Goal: Task Accomplishment & Management: Complete application form

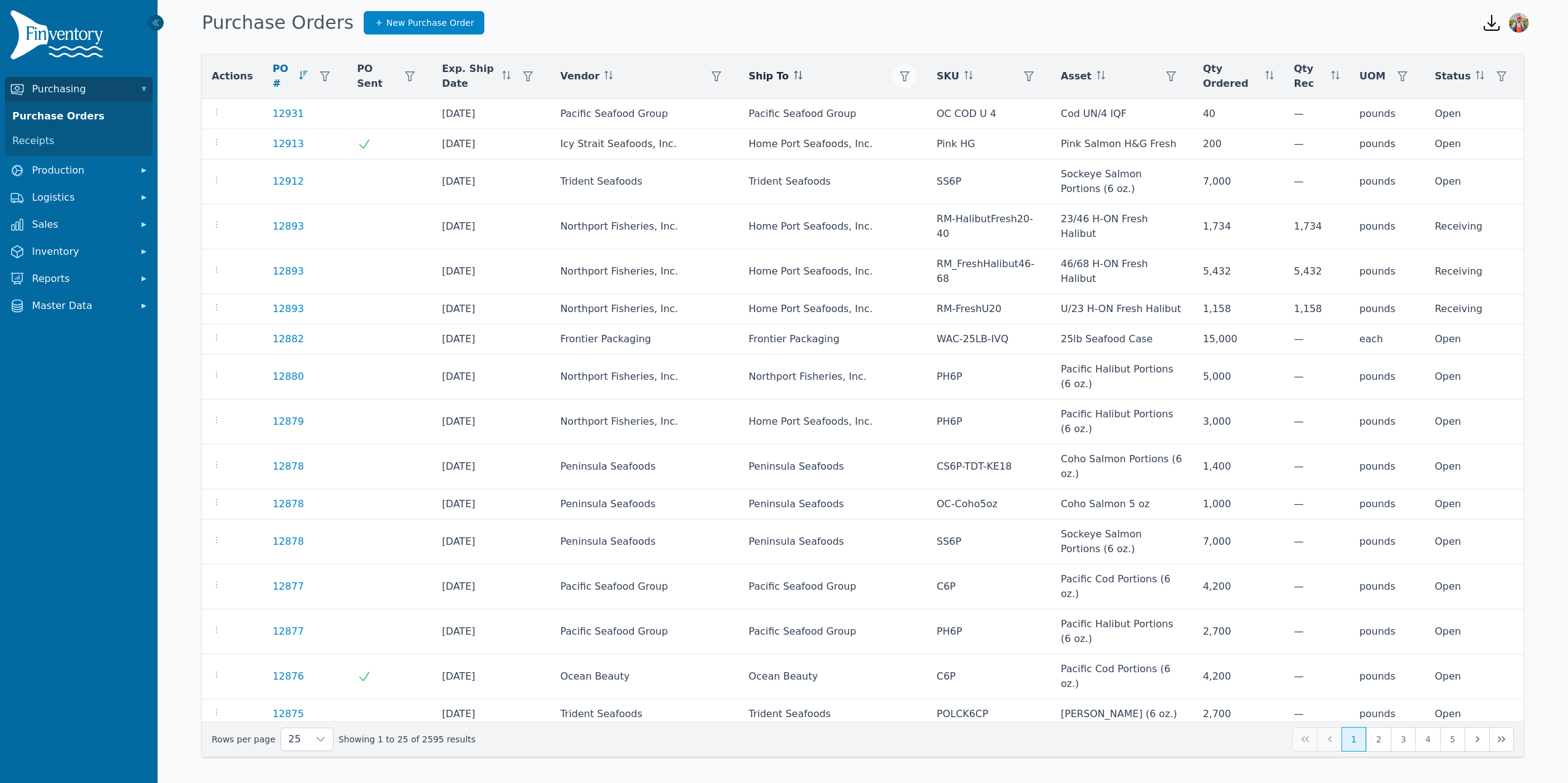
click at [897, 74] on button "button" at bounding box center [905, 77] width 25 height 25
click at [929, 104] on div "Any" at bounding box center [952, 110] width 106 height 25
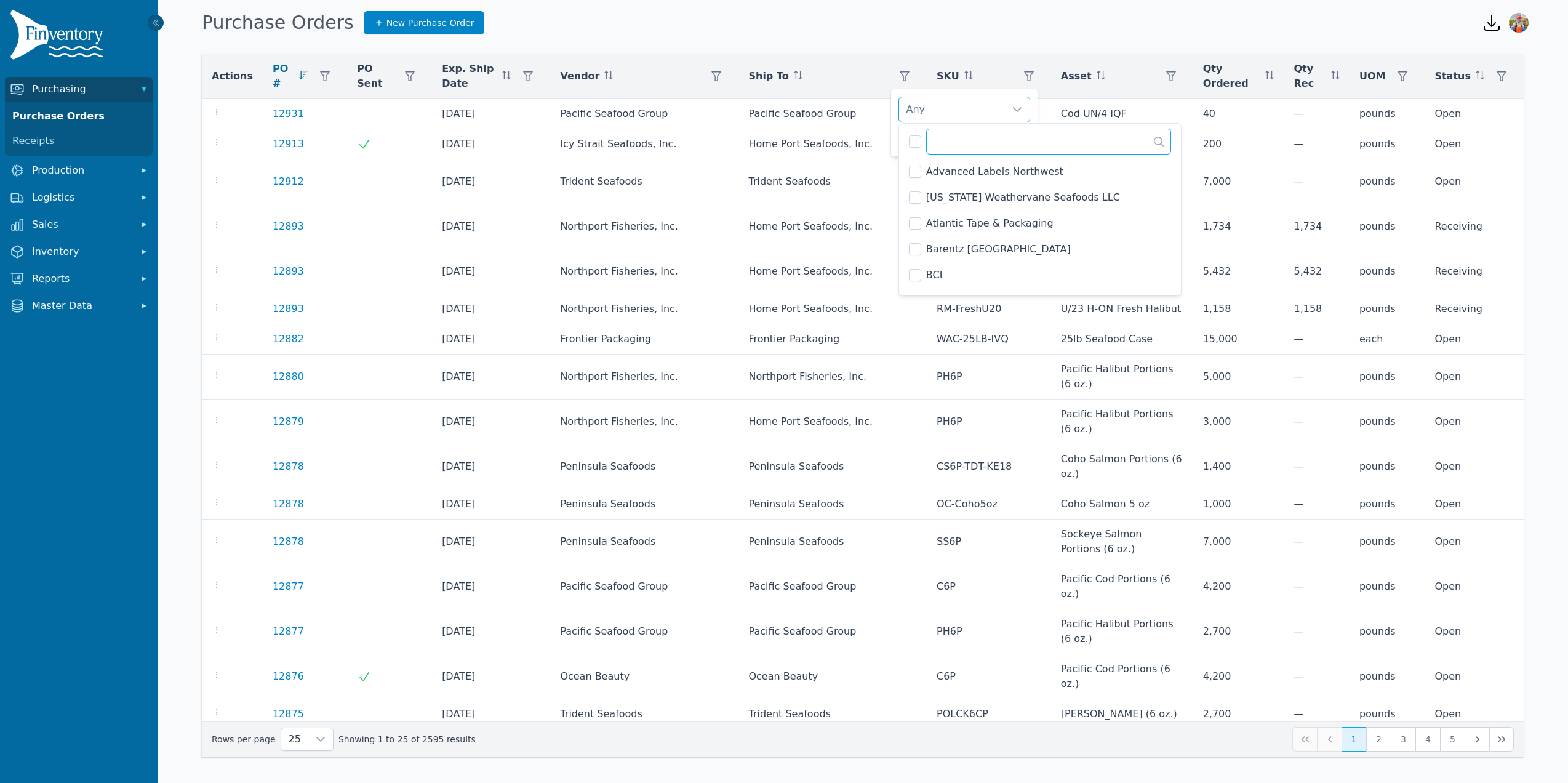
click at [951, 137] on input "text" at bounding box center [1048, 141] width 245 height 26
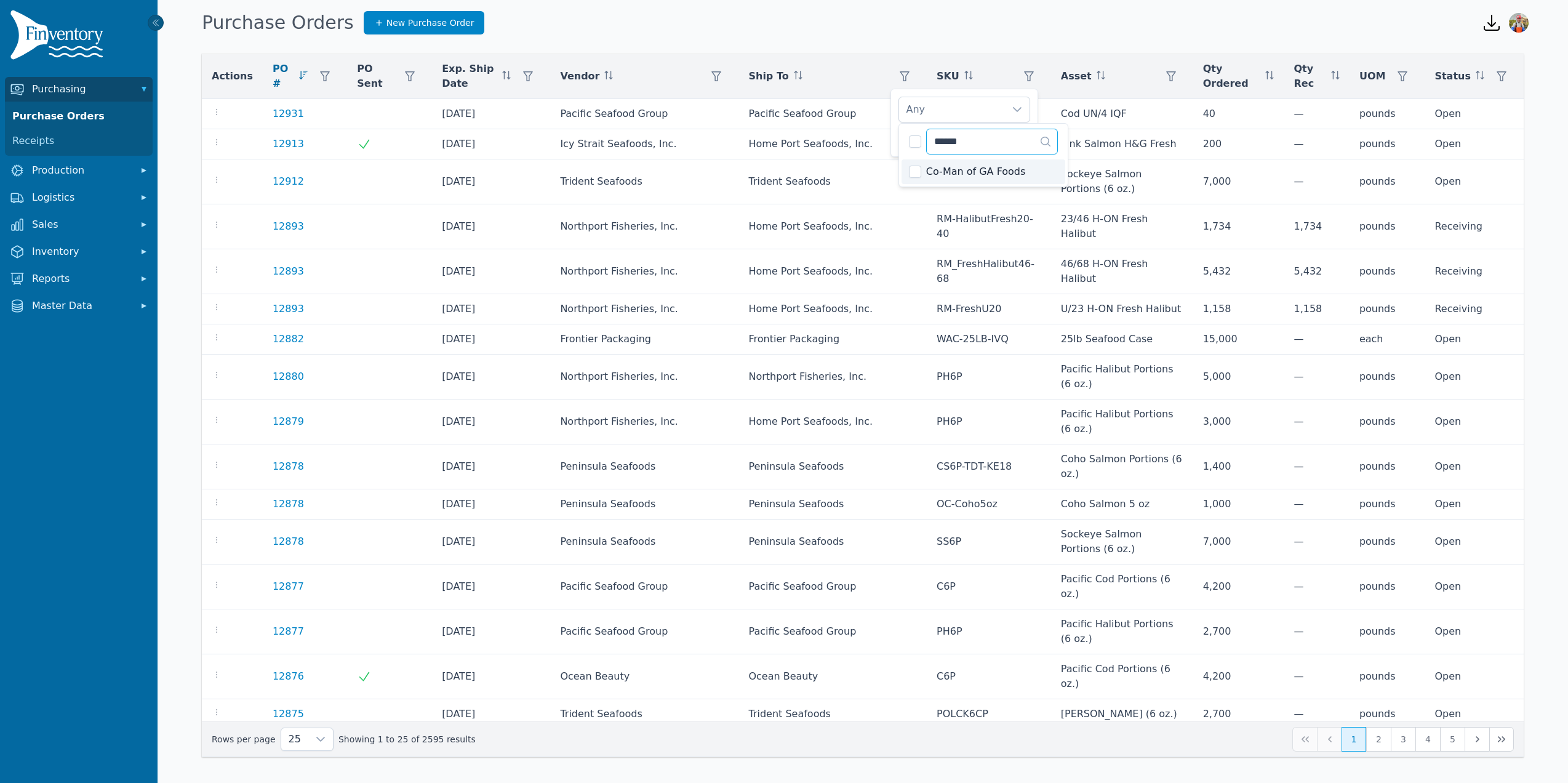
type input "******"
click at [895, 118] on div "Co-Man of GA Foods Clear Apply" at bounding box center [963, 122] width 147 height 68
click at [1008, 136] on span "Apply" at bounding box center [1011, 137] width 25 height 12
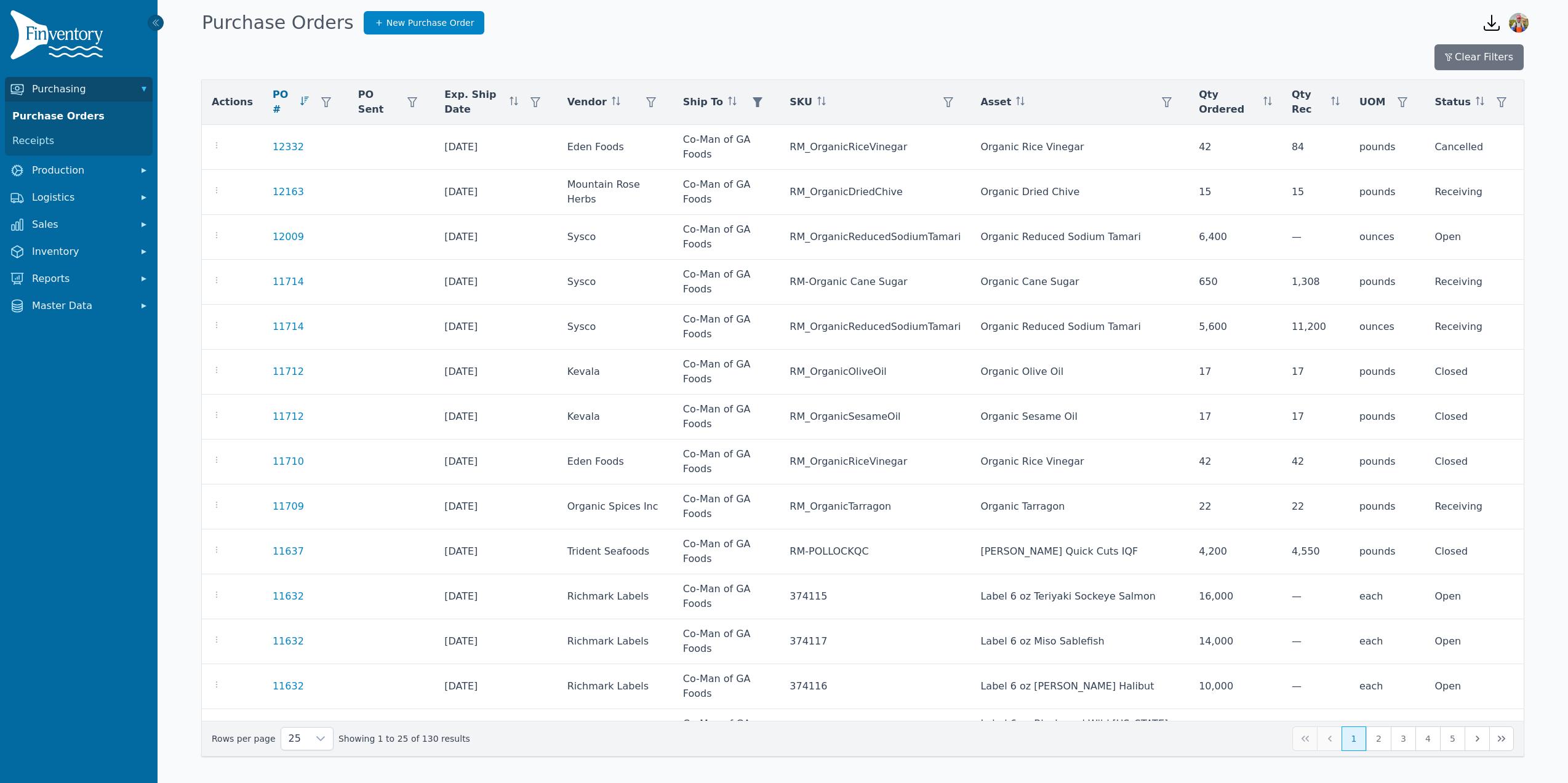
scroll to position [158, 0]
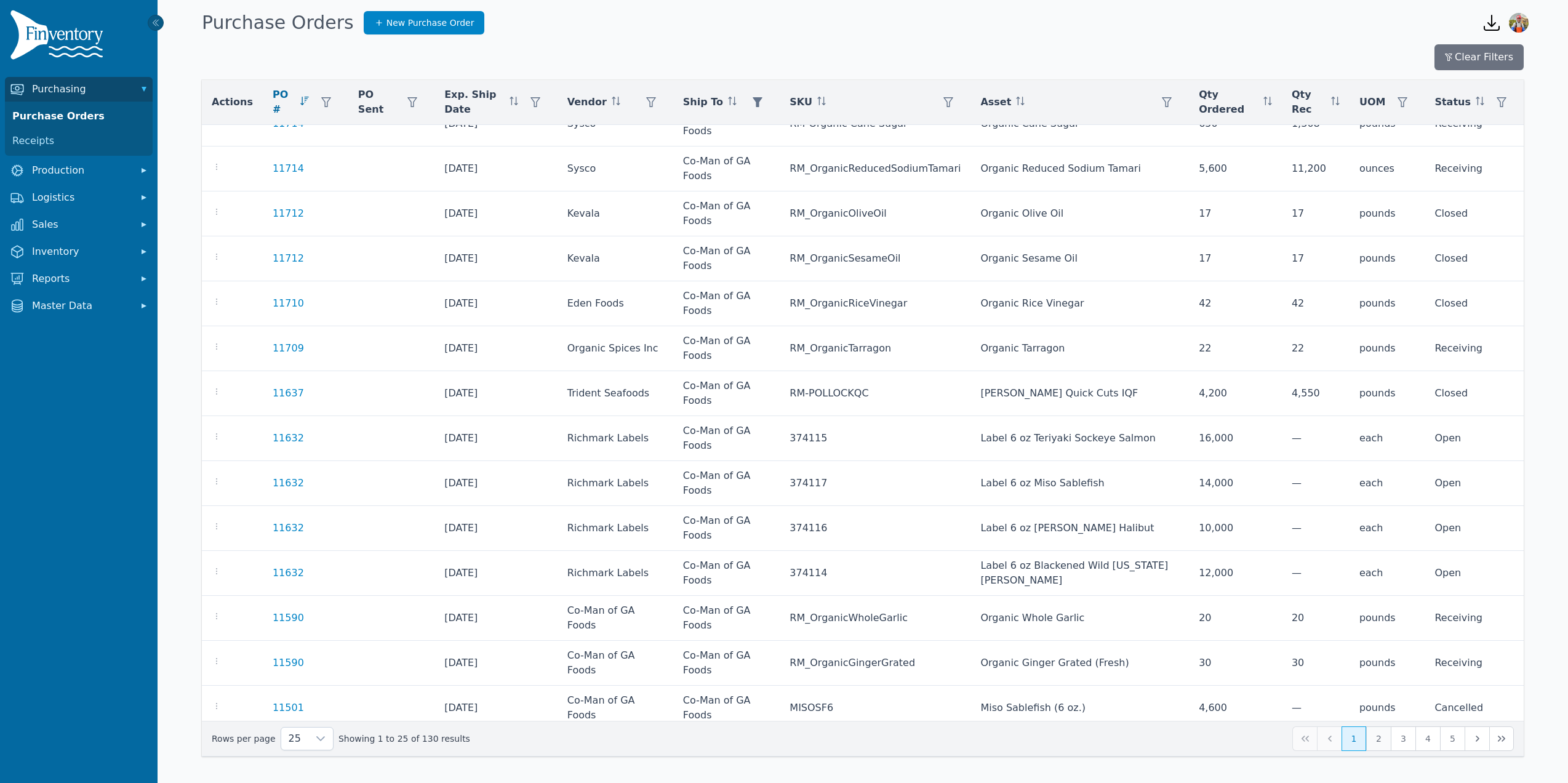
click at [1387, 738] on button "2" at bounding box center [1379, 738] width 25 height 25
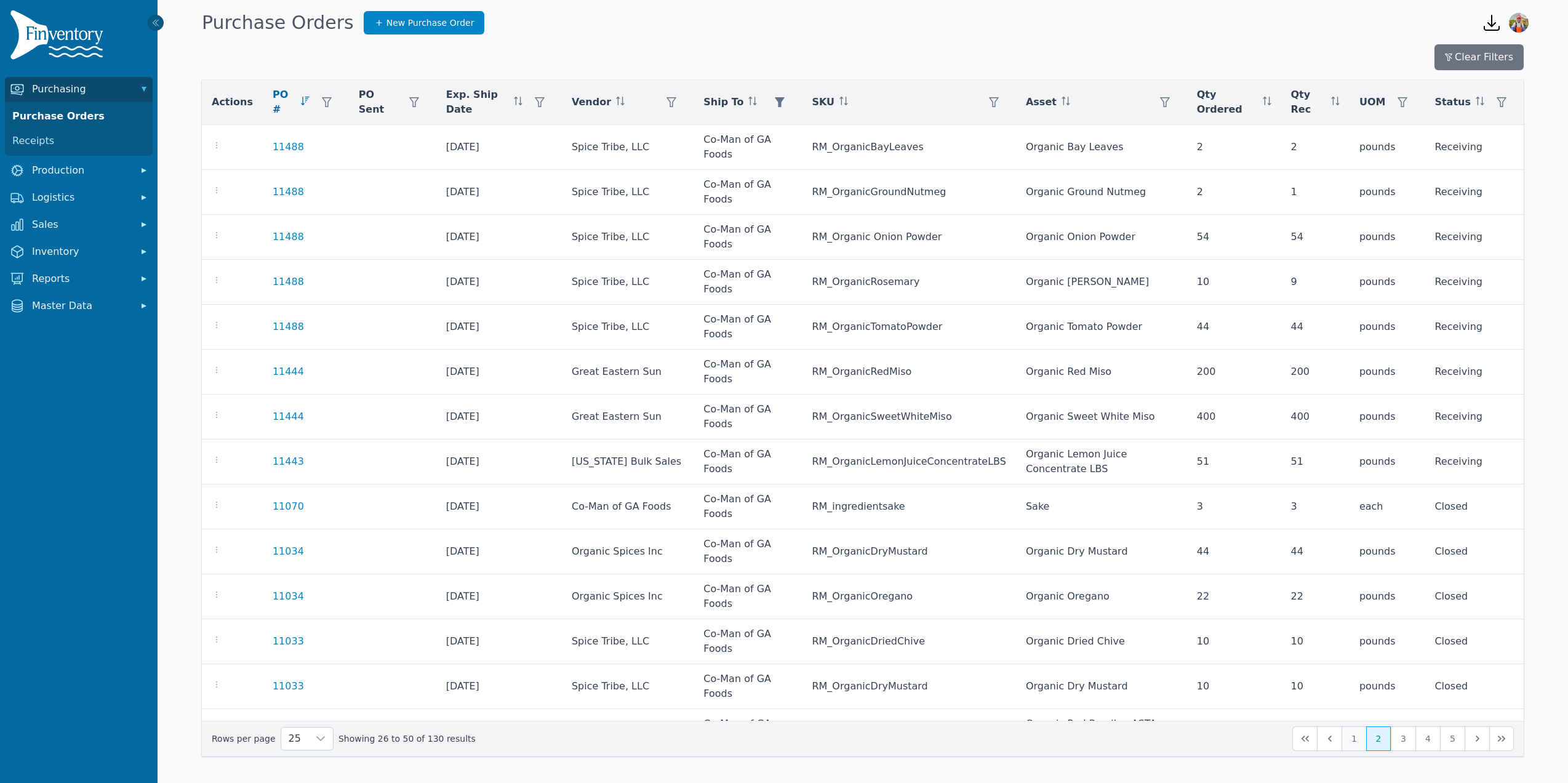
click at [1355, 743] on button "1" at bounding box center [1354, 738] width 25 height 25
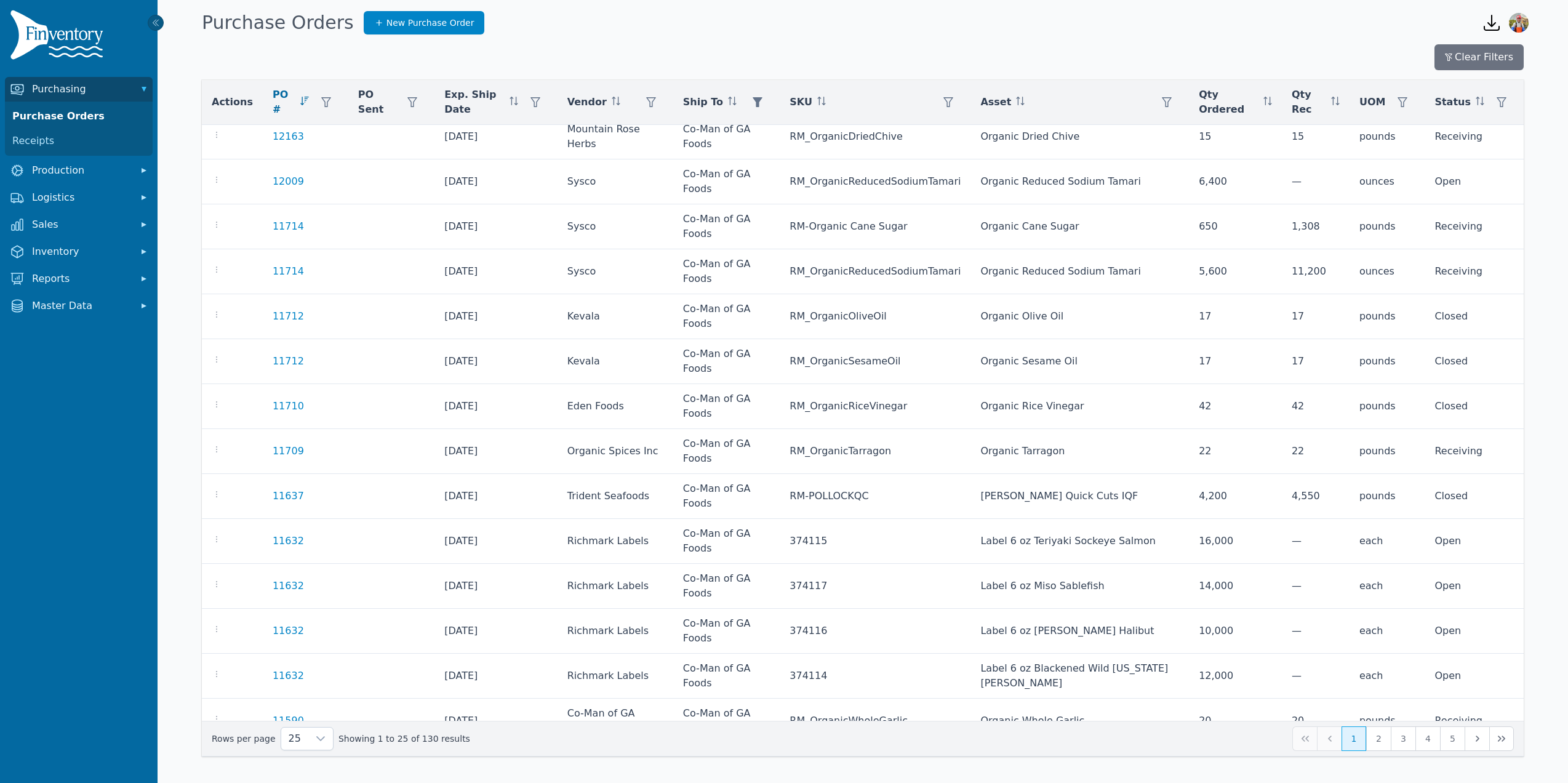
scroll to position [158, 0]
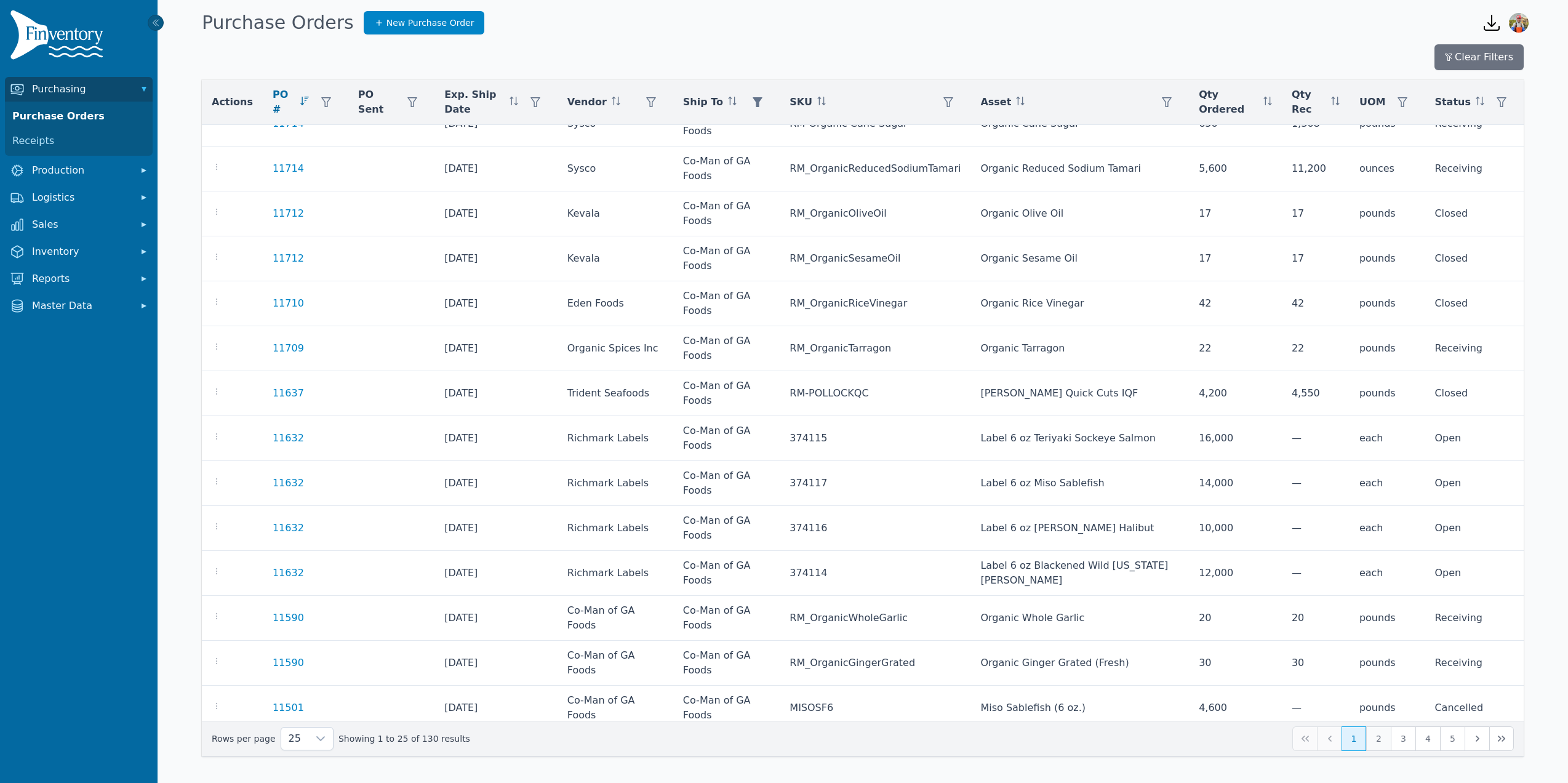
click at [1384, 734] on button "2" at bounding box center [1379, 738] width 25 height 25
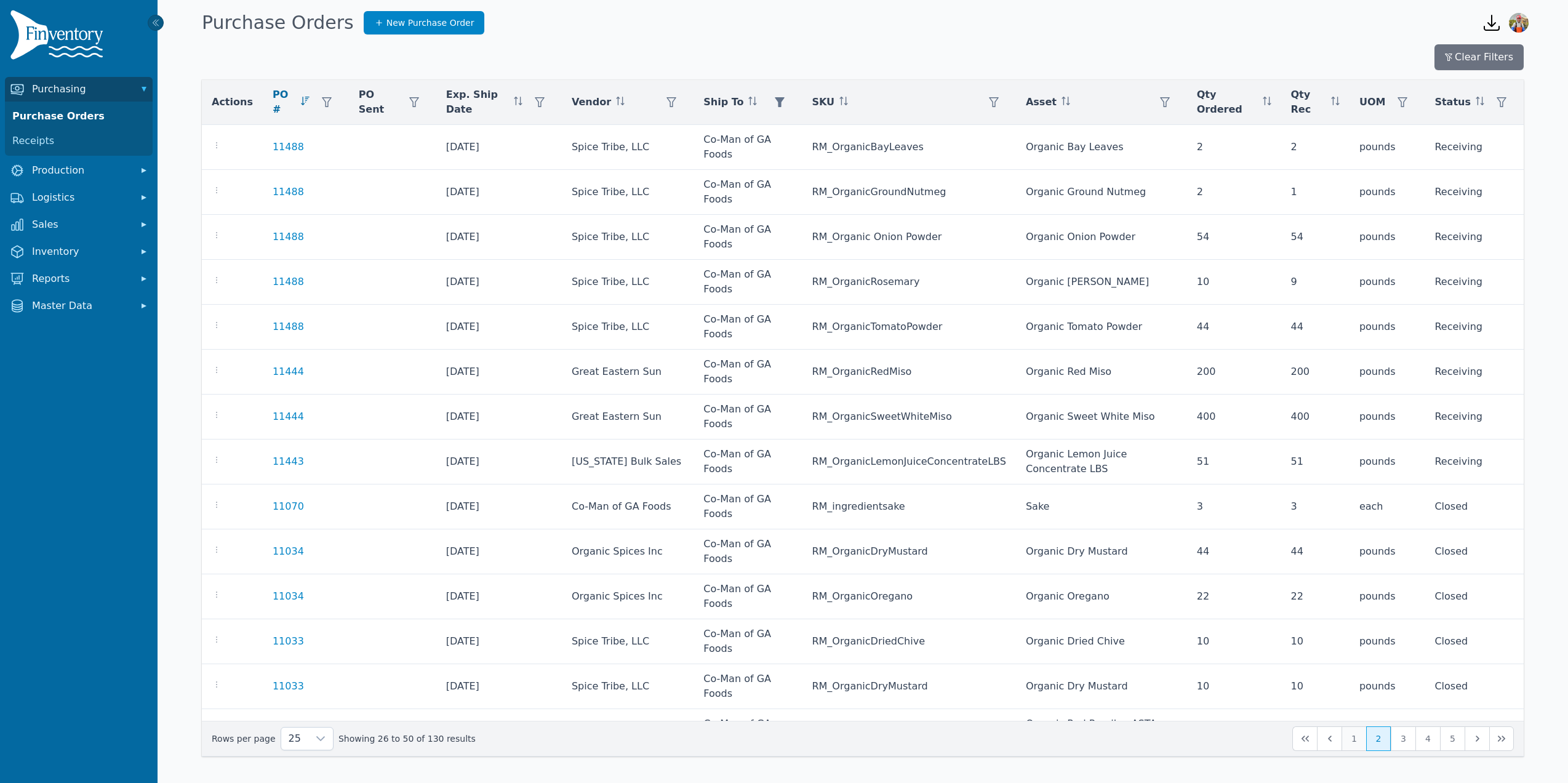
click at [1353, 741] on button "1" at bounding box center [1354, 738] width 25 height 25
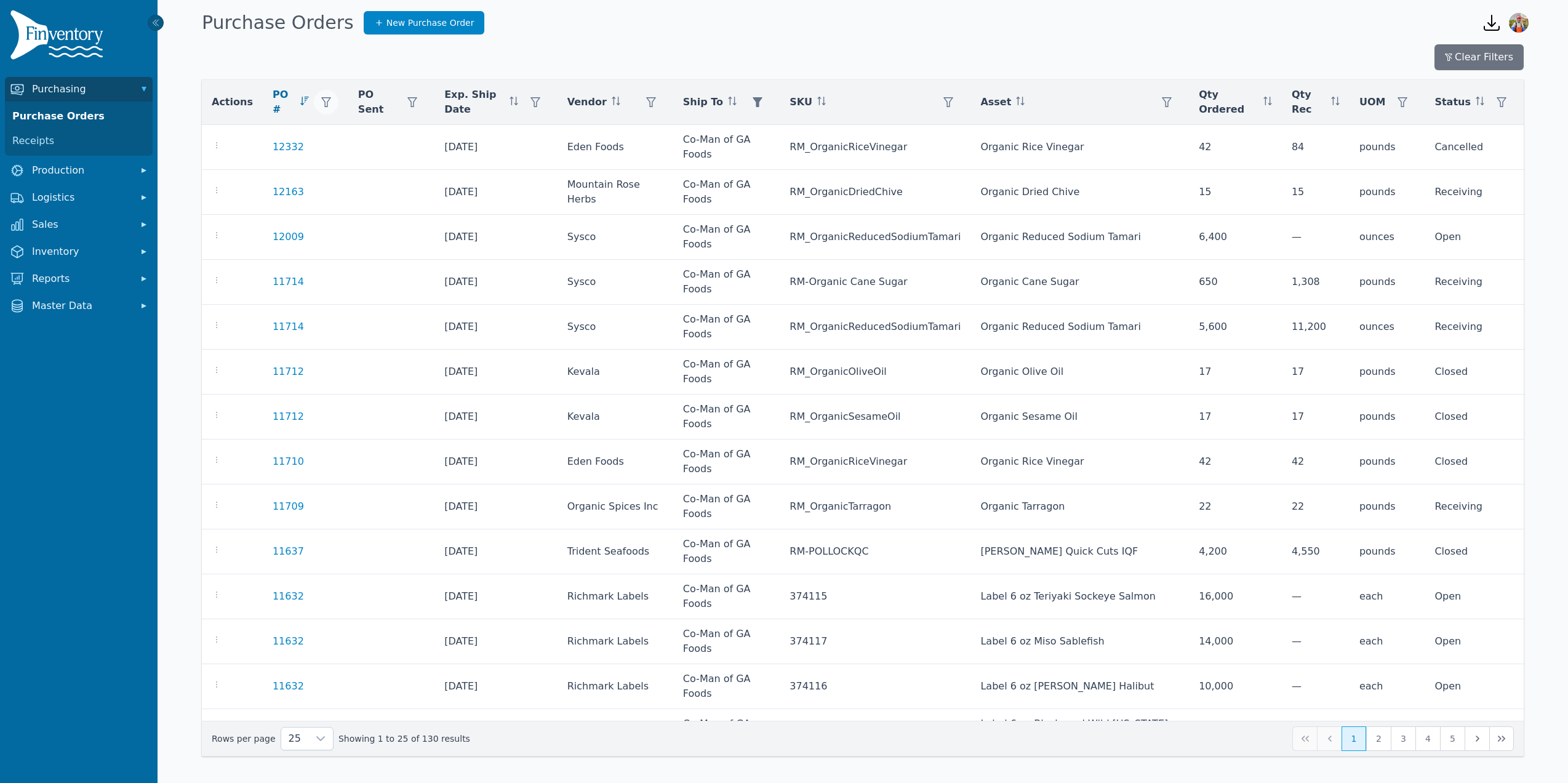
click at [321, 104] on icon "button" at bounding box center [326, 102] width 10 height 10
click at [352, 136] on input "number" at bounding box center [383, 133] width 131 height 26
click at [341, 165] on button "Clear" at bounding box center [336, 162] width 37 height 21
click at [1330, 736] on div "25 Showing 1 to 25 of 130 results 1 2 3 4 5" at bounding box center [863, 738] width 1302 height 25
click at [1307, 743] on div "25 Showing 1 to 25 of 130 results 1 2 3 4 5" at bounding box center [863, 738] width 1302 height 25
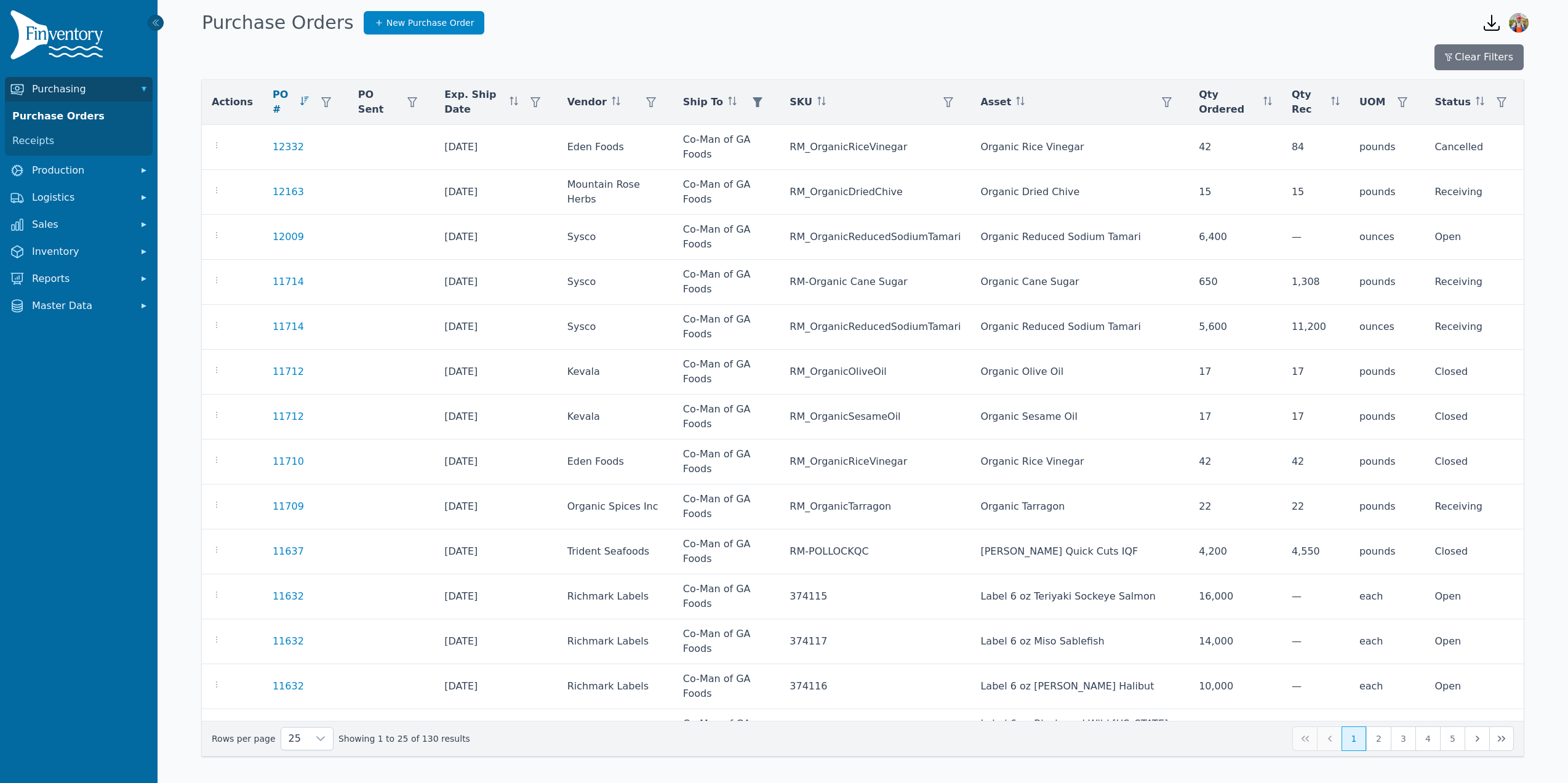
click at [1329, 743] on div "25 Showing 1 to 25 of 130 results 1 2 3 4 5" at bounding box center [863, 738] width 1302 height 25
click at [1331, 738] on div "25 Showing 1 to 25 of 130 results 1 2 3 4 5" at bounding box center [863, 738] width 1302 height 25
click at [1305, 739] on div "25 Showing 1 to 25 of 130 results 1 2 3 4 5" at bounding box center [863, 738] width 1302 height 25
click at [452, 5] on div "Open sidebar Purchase Orders New Purchase Order Open downloads menu Open user m…" at bounding box center [862, 20] width 1410 height 39
click at [450, 20] on link "New Purchase Order" at bounding box center [424, 22] width 121 height 23
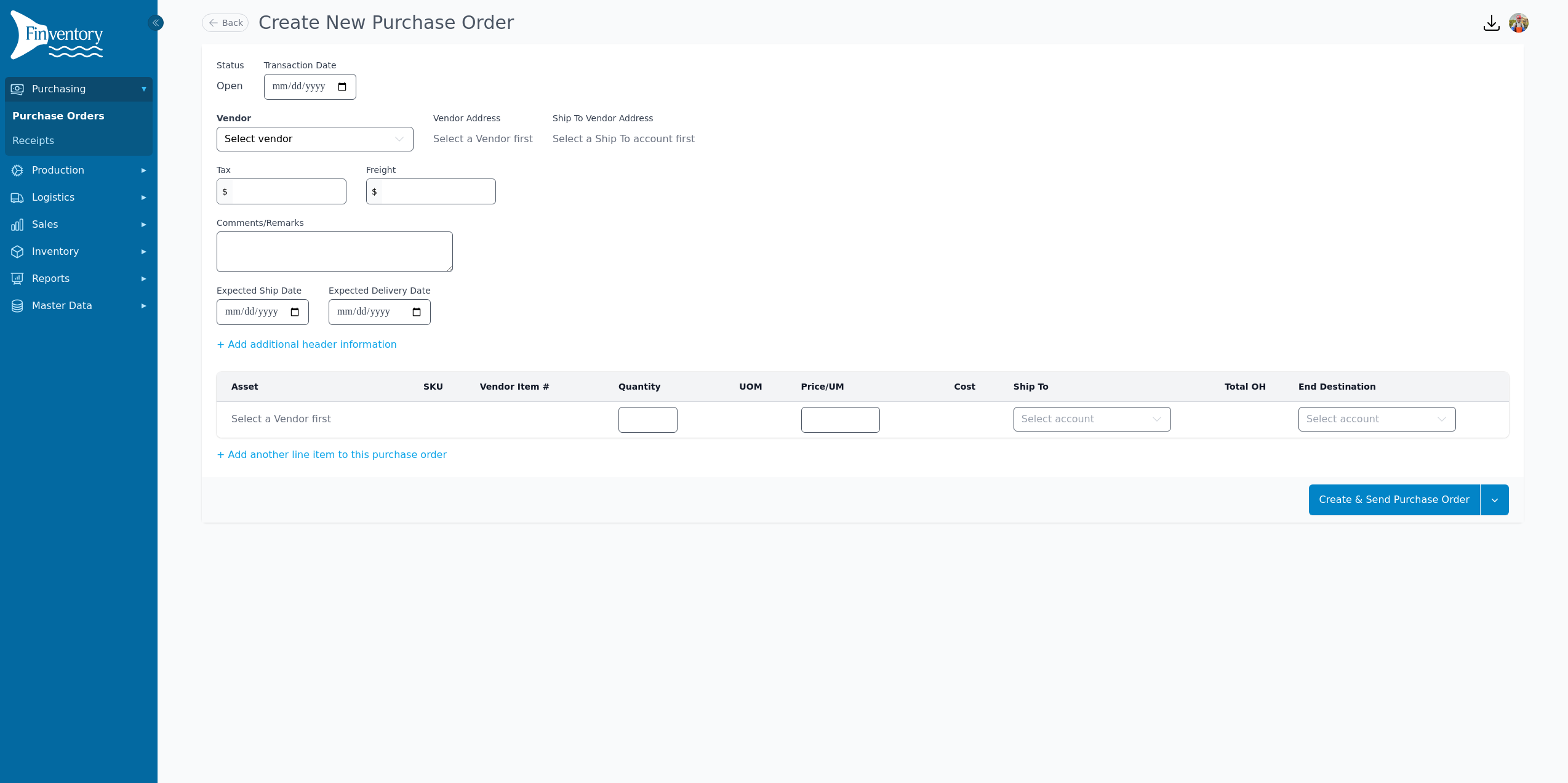
click at [350, 125] on div "Vendor Select vendor" at bounding box center [315, 131] width 197 height 39
click at [355, 134] on button "Select vendor" at bounding box center [315, 139] width 197 height 25
type input "***"
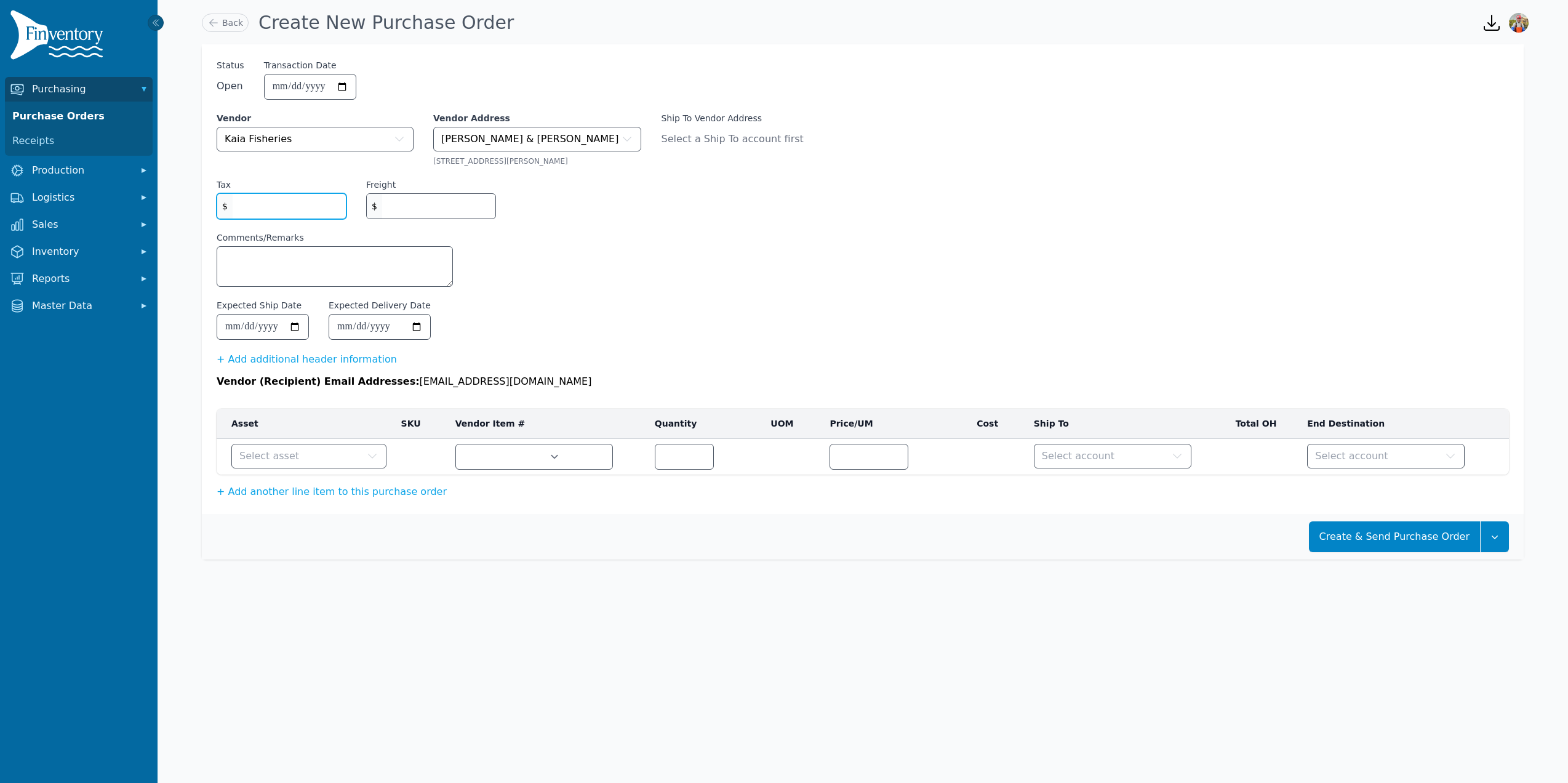
click at [297, 195] on input "Tax" at bounding box center [288, 206] width 113 height 25
type input "*"
click at [440, 205] on input "Freight" at bounding box center [438, 206] width 113 height 25
type input "*"
click at [380, 267] on textarea "Comments/Remarks" at bounding box center [334, 266] width 235 height 39
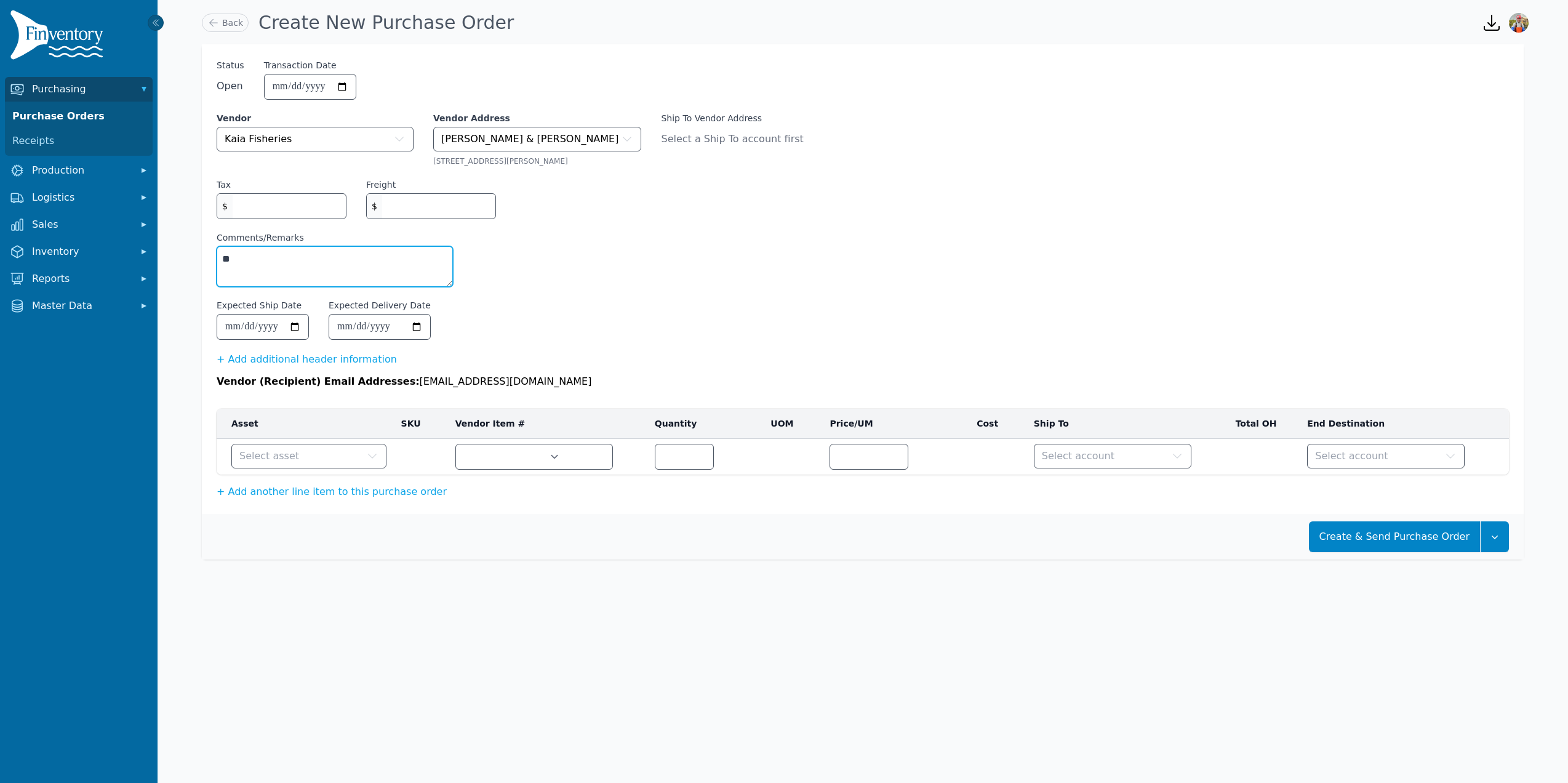
type textarea "*"
type textarea "**********"
click at [305, 328] on input "Expected Ship Date" at bounding box center [263, 327] width 91 height 25
type input "**********"
click at [425, 329] on input "Expected Delivery Date" at bounding box center [379, 327] width 101 height 25
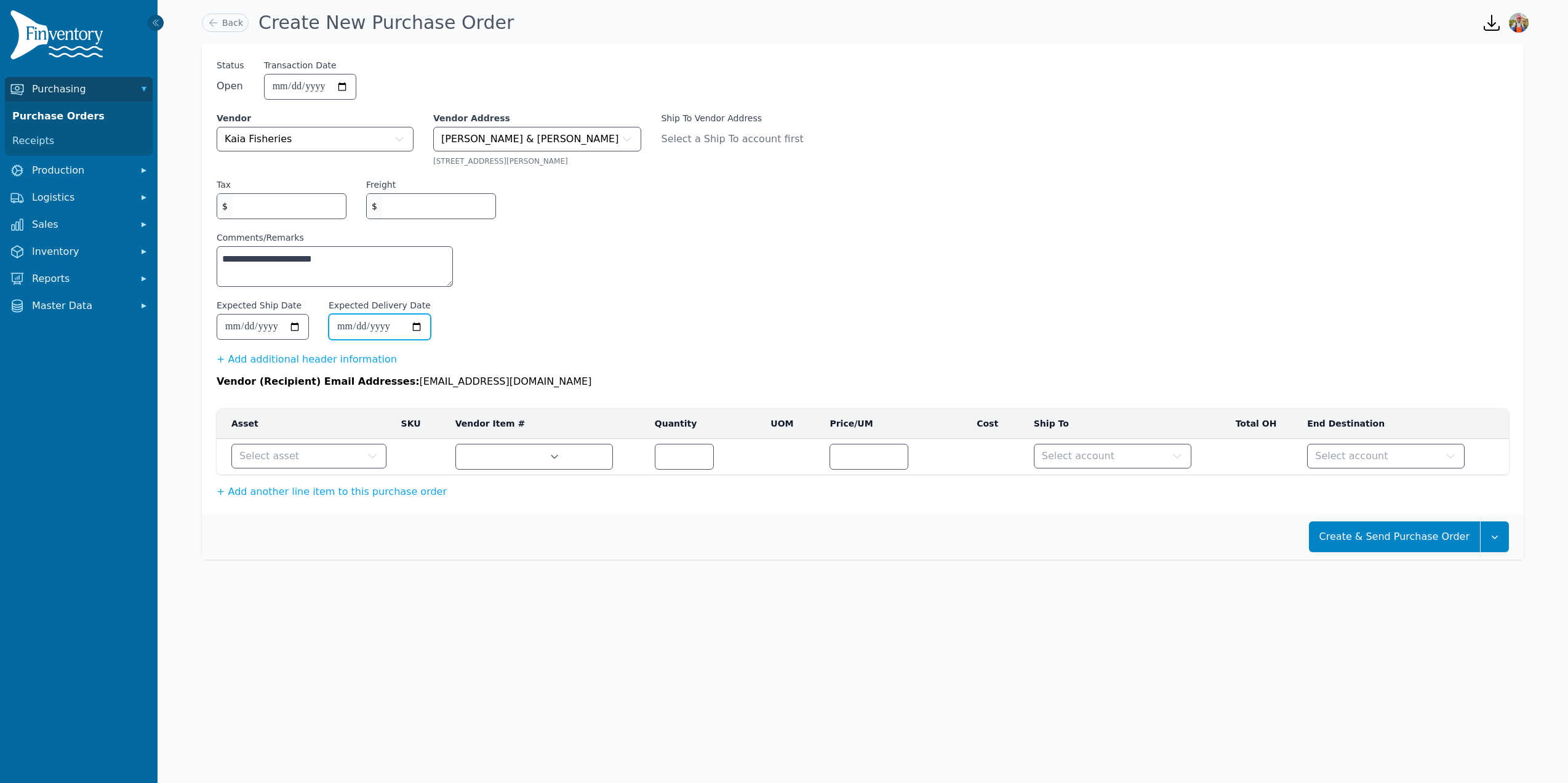
type input "**********"
click at [318, 464] on button "Select asset" at bounding box center [309, 456] width 155 height 25
type input "****"
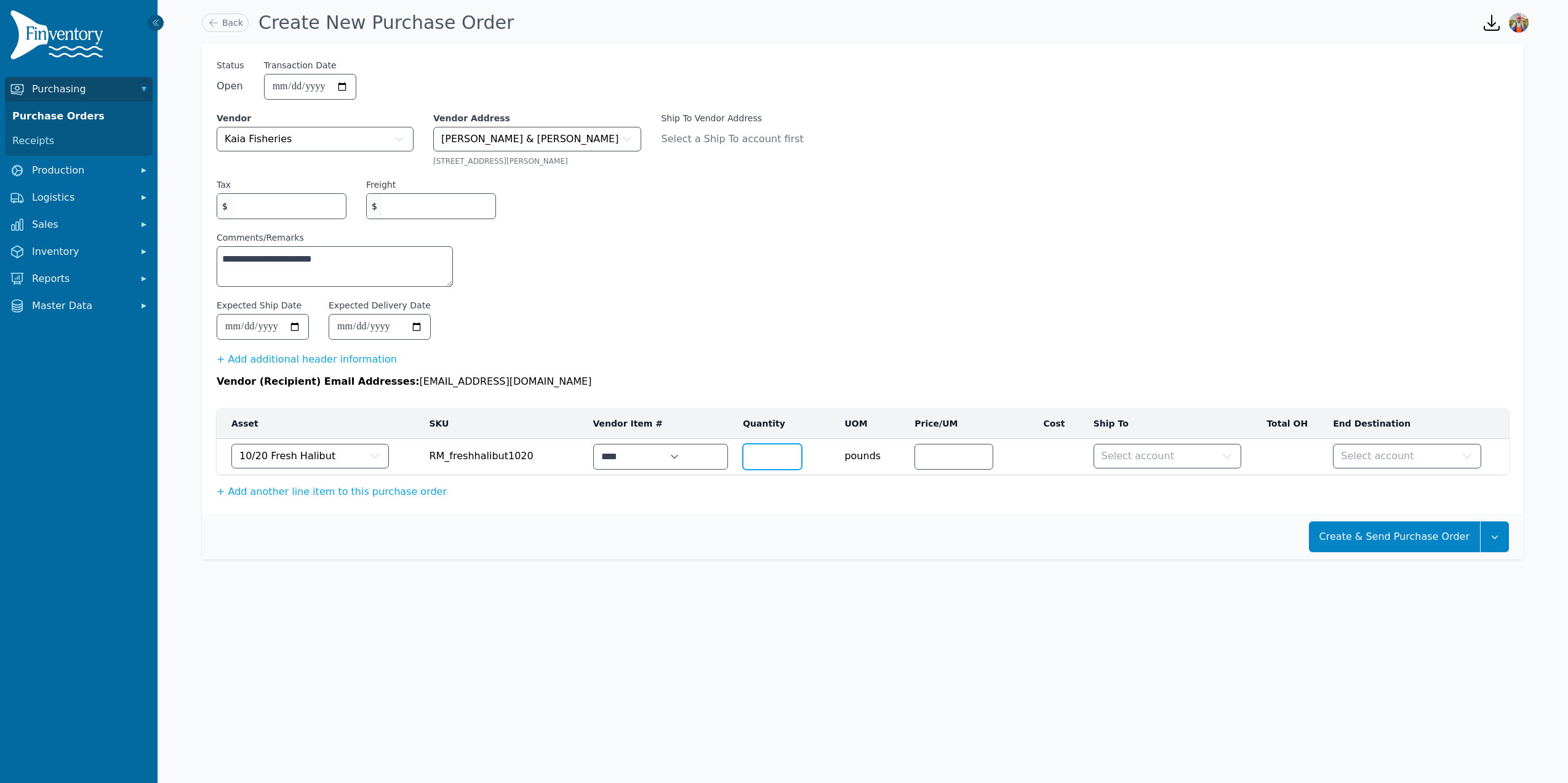
click at [743, 450] on input "number" at bounding box center [771, 457] width 58 height 25
drag, startPoint x: 920, startPoint y: 460, endPoint x: 856, endPoint y: 458, distance: 64.0
click at [862, 458] on tr "10/20 Fresh Halibut RM_freshhalibut1020 **** pounds **** Select account Select …" at bounding box center [863, 456] width 1292 height 37
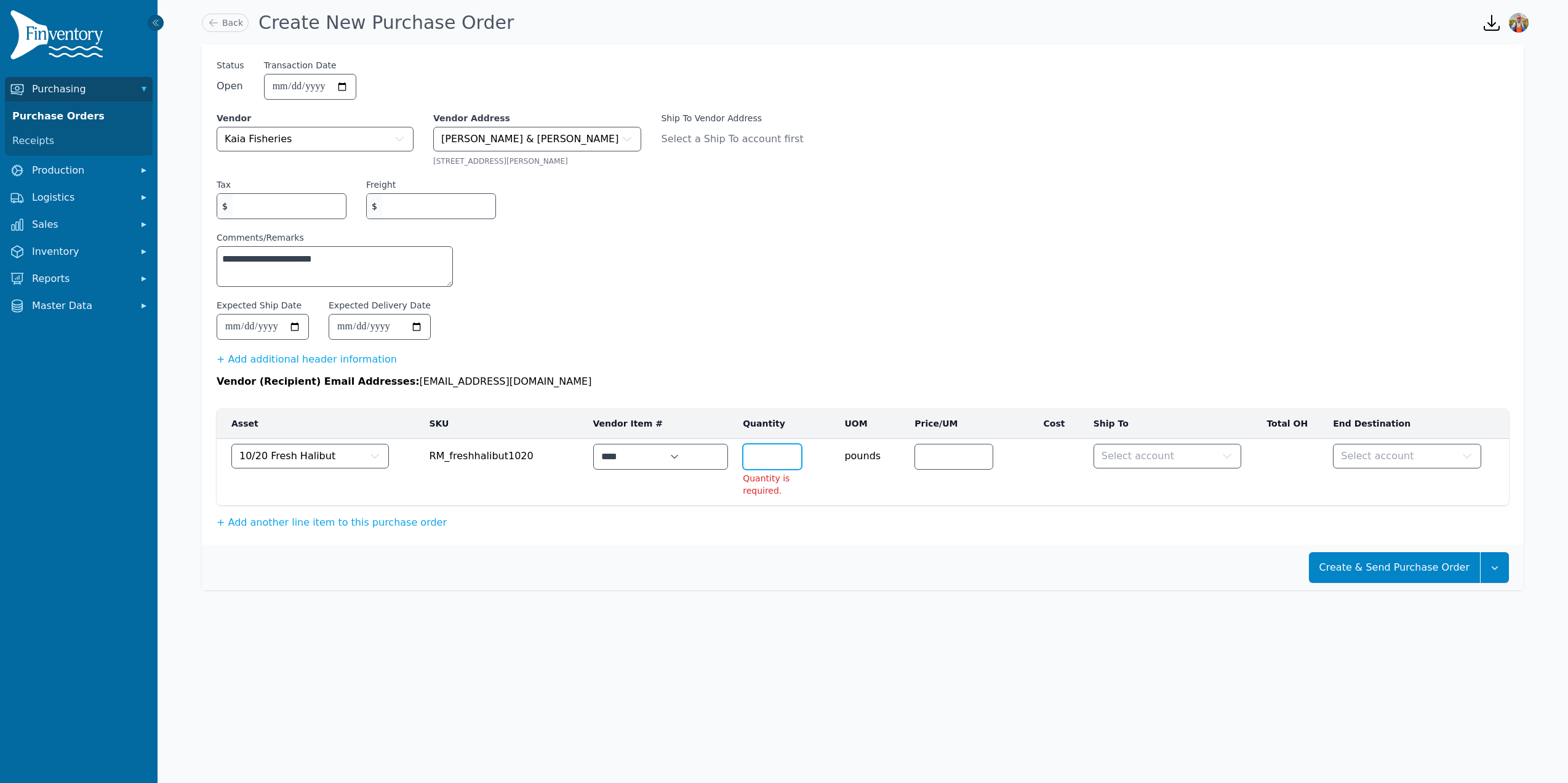
type input "****"
click at [743, 455] on input "number" at bounding box center [771, 457] width 58 height 25
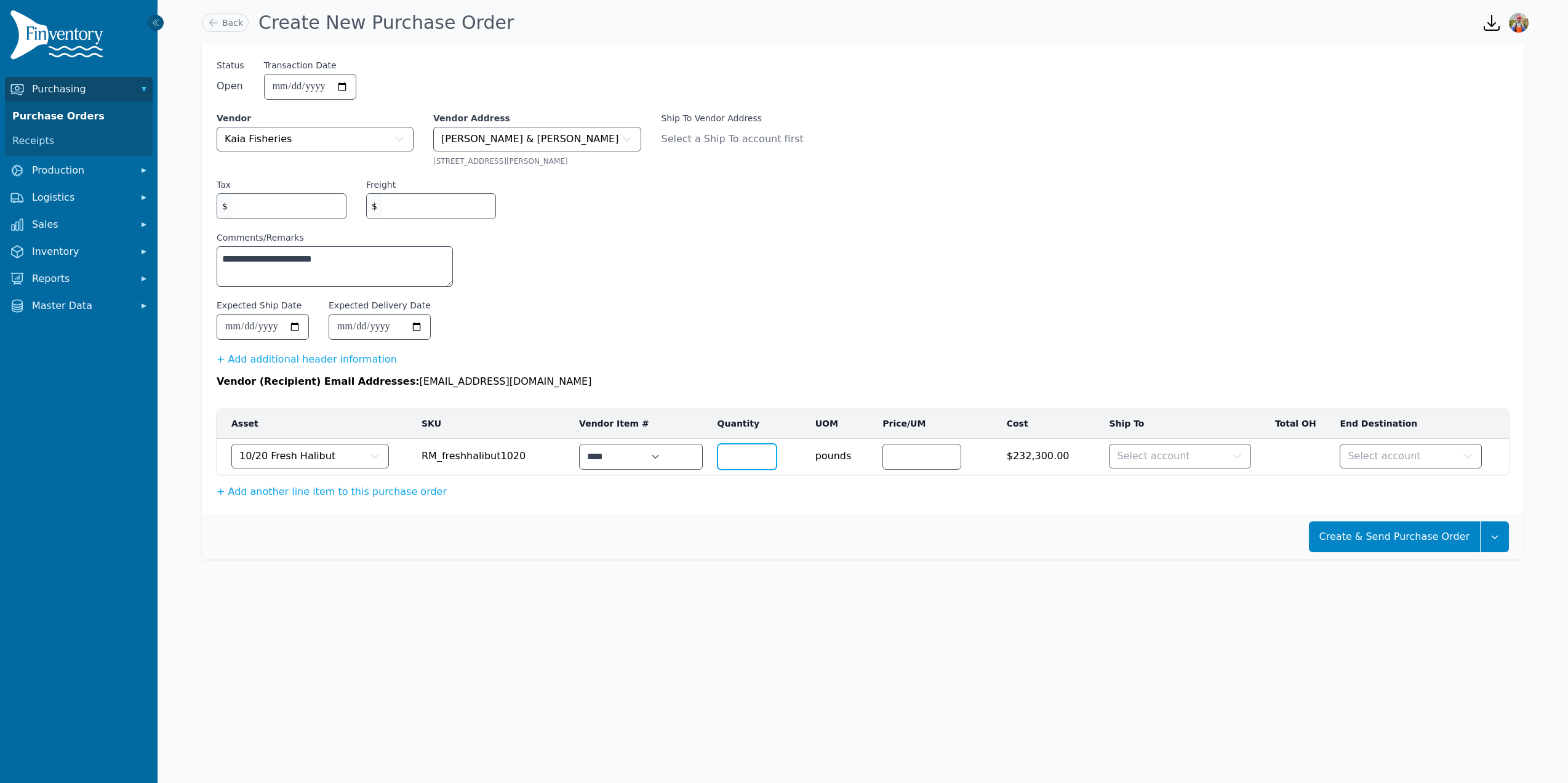
type input "*****"
click at [1434, 472] on td "Select account" at bounding box center [1411, 456] width 157 height 37
click at [1434, 468] on button "Select account" at bounding box center [1410, 456] width 142 height 25
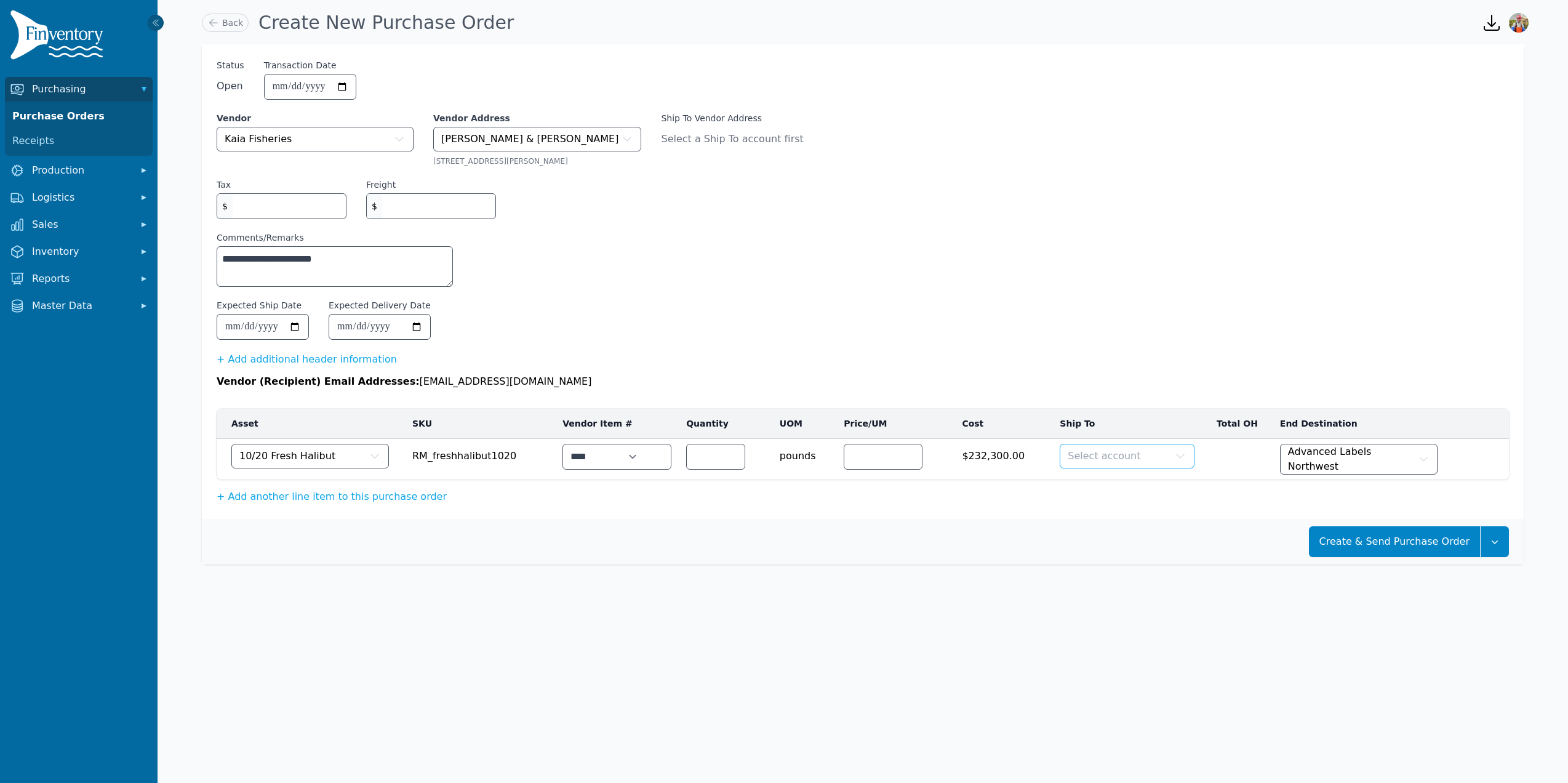
click at [1138, 464] on button "Select account" at bounding box center [1127, 456] width 135 height 25
type input "****"
click at [1147, 554] on div "Create & Send Purchase Order" at bounding box center [863, 541] width 1322 height 46
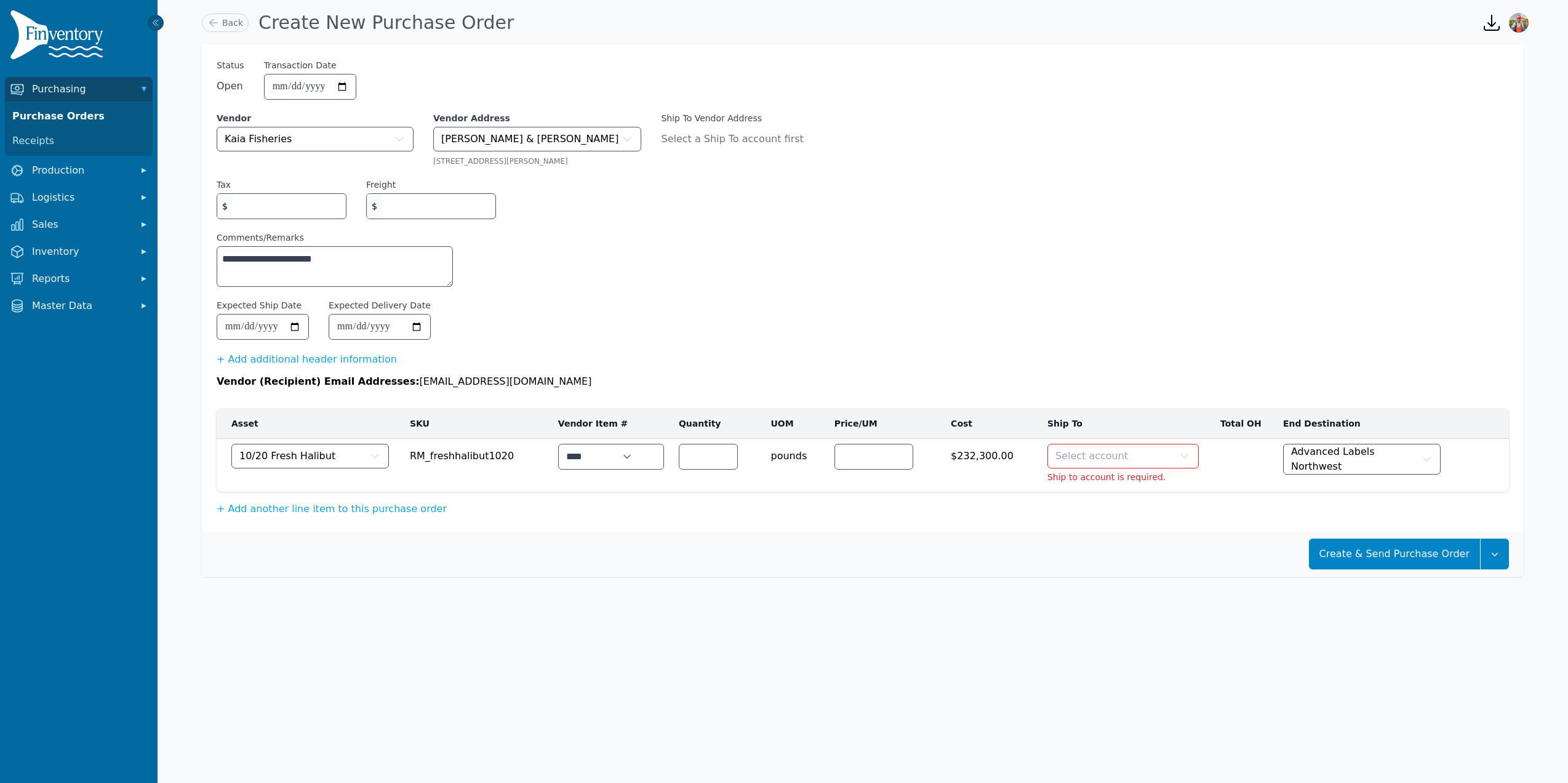
click at [1134, 454] on button "Select account" at bounding box center [1123, 456] width 152 height 25
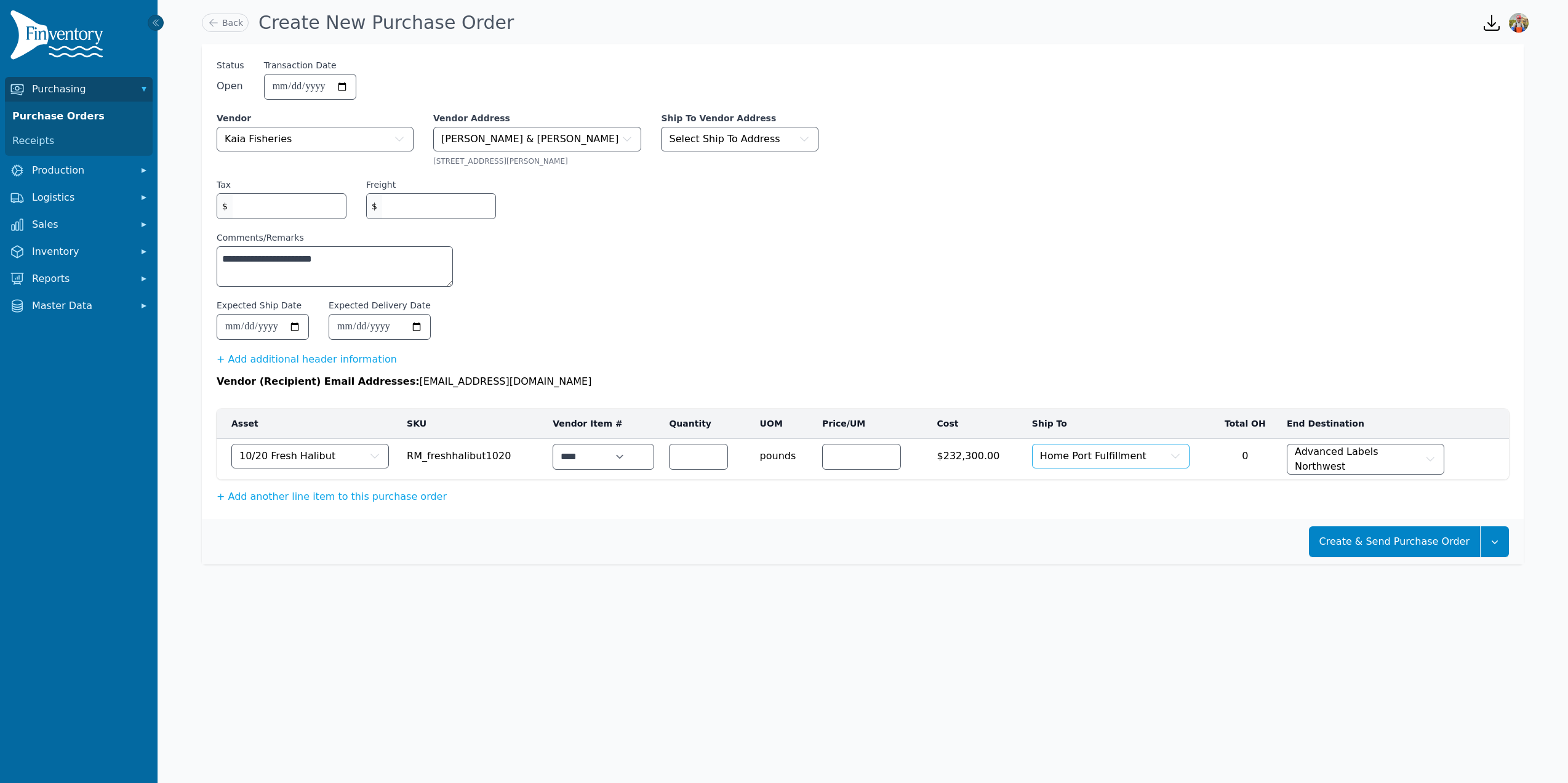
click at [1131, 451] on button "Home Port Fulfillment" at bounding box center [1111, 456] width 157 height 25
type input "***"
click at [1089, 455] on span "Home Port Fulfillment" at bounding box center [1093, 455] width 106 height 15
type input "***"
click at [1390, 440] on td "Advanced Labels Northwest" at bounding box center [1387, 459] width 208 height 41
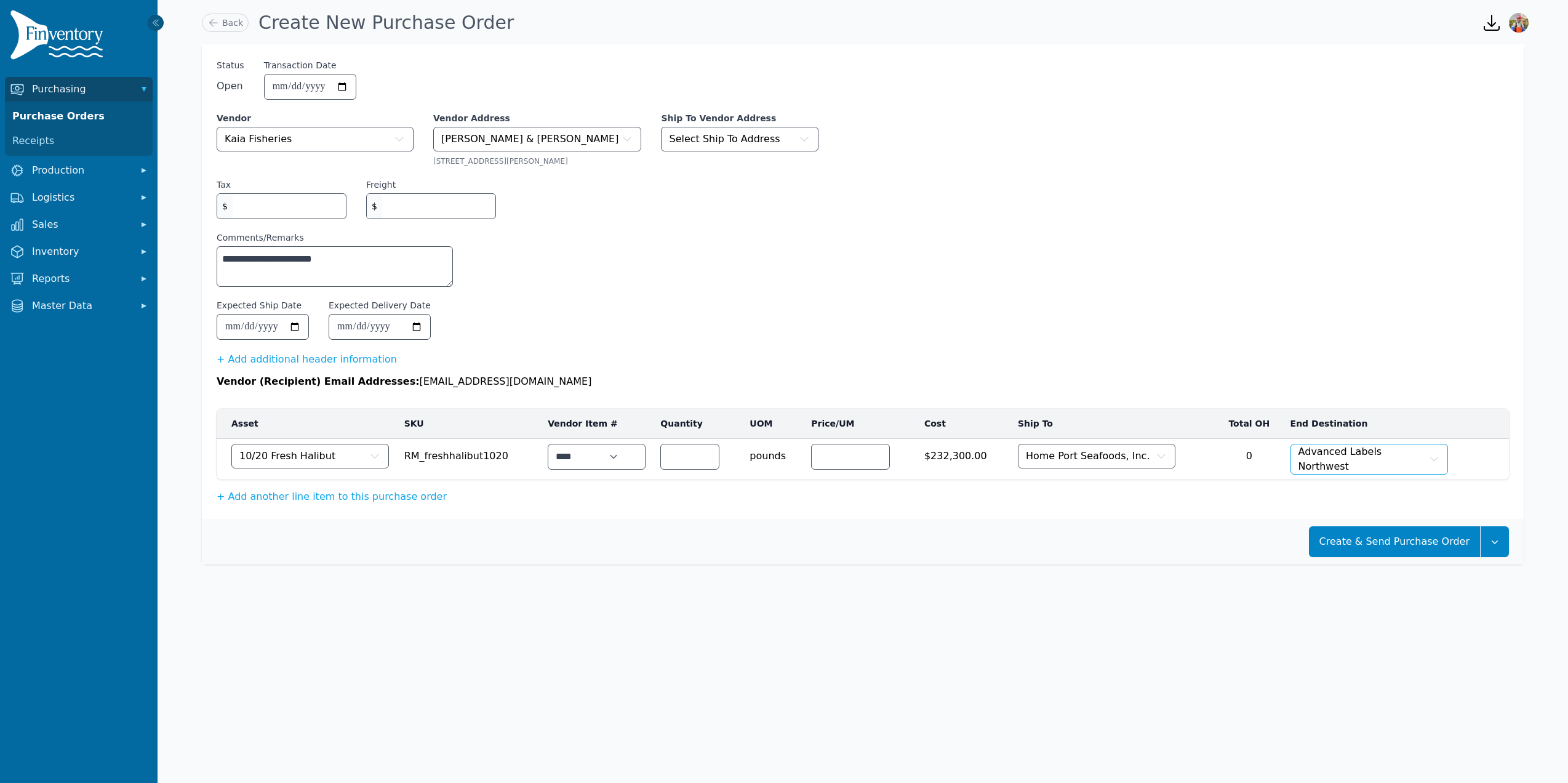
click at [1389, 462] on span "Advanced Labels Northwest" at bounding box center [1362, 459] width 128 height 29
type input "****"
click at [1501, 543] on button "button" at bounding box center [1495, 537] width 29 height 30
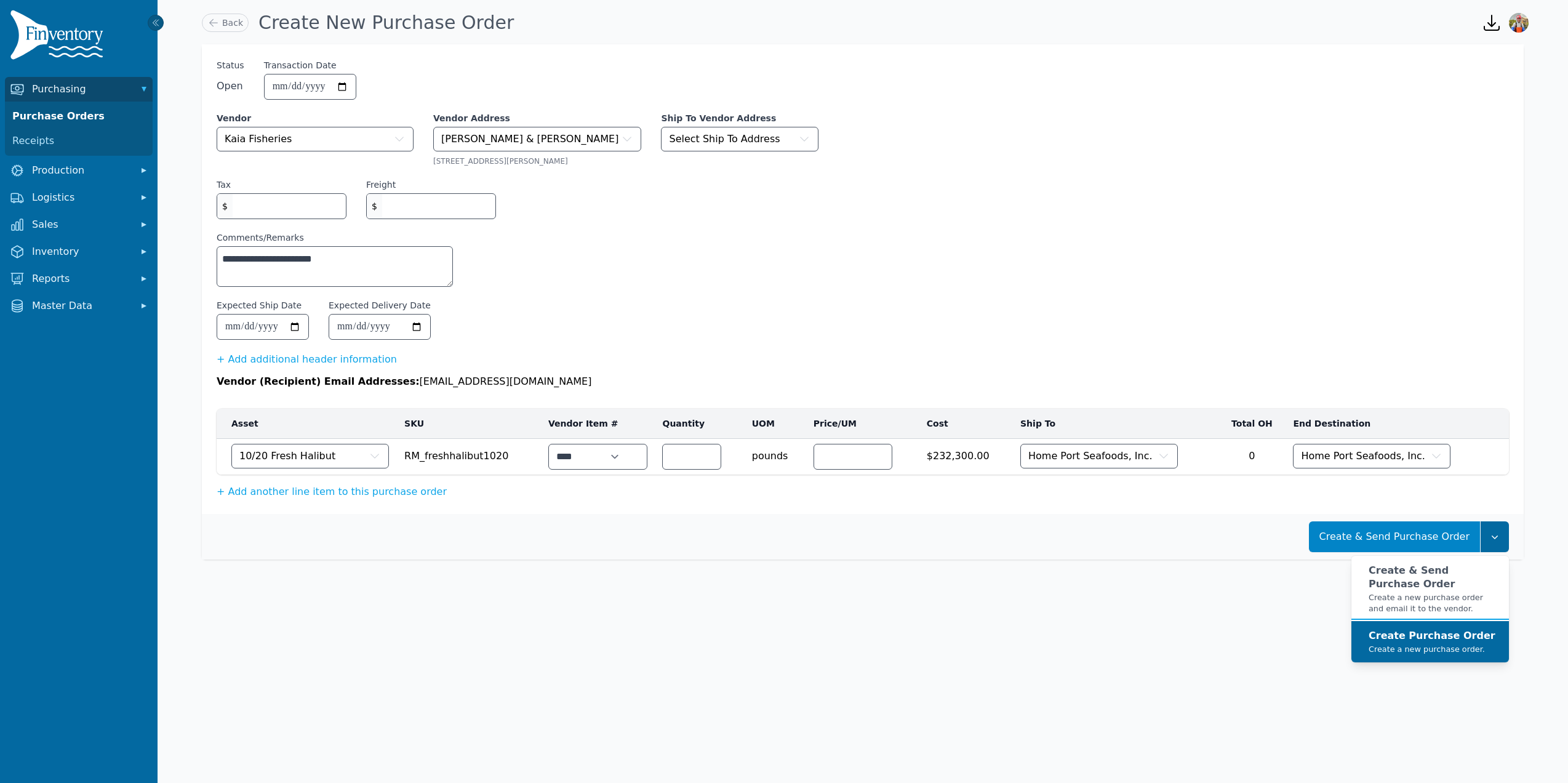
click at [1482, 640] on button "Create Purchase Order Create a new purchase order." at bounding box center [1430, 641] width 157 height 41
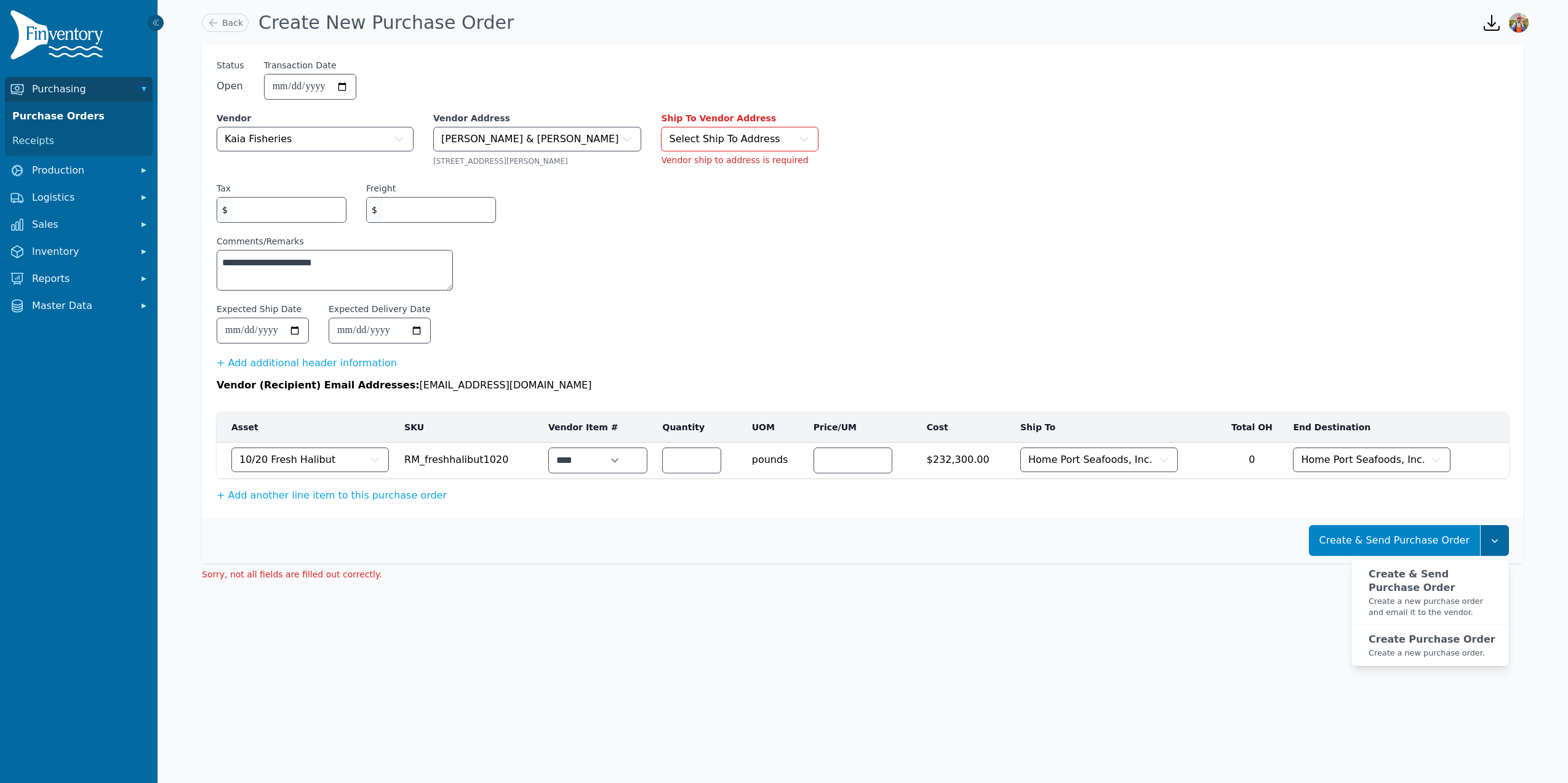
click at [682, 126] on div "Ship To Vendor Address Select Ship To Address" at bounding box center [739, 131] width 157 height 39
click at [684, 136] on span "Select Ship To Address" at bounding box center [724, 138] width 111 height 15
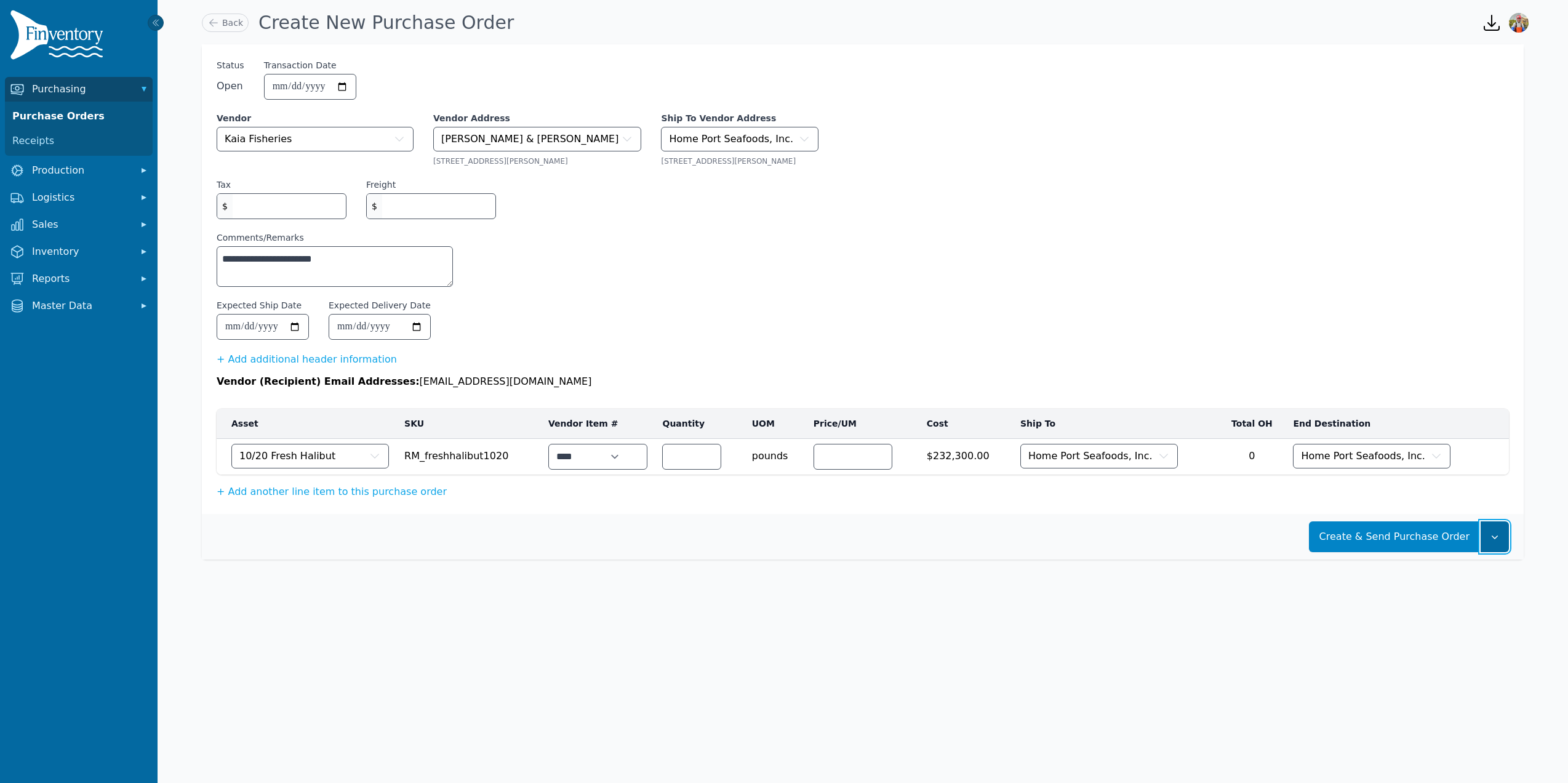
click at [1497, 533] on icon "button" at bounding box center [1495, 537] width 13 height 12
click at [1463, 641] on strong "Create Purchase Order" at bounding box center [1432, 635] width 127 height 12
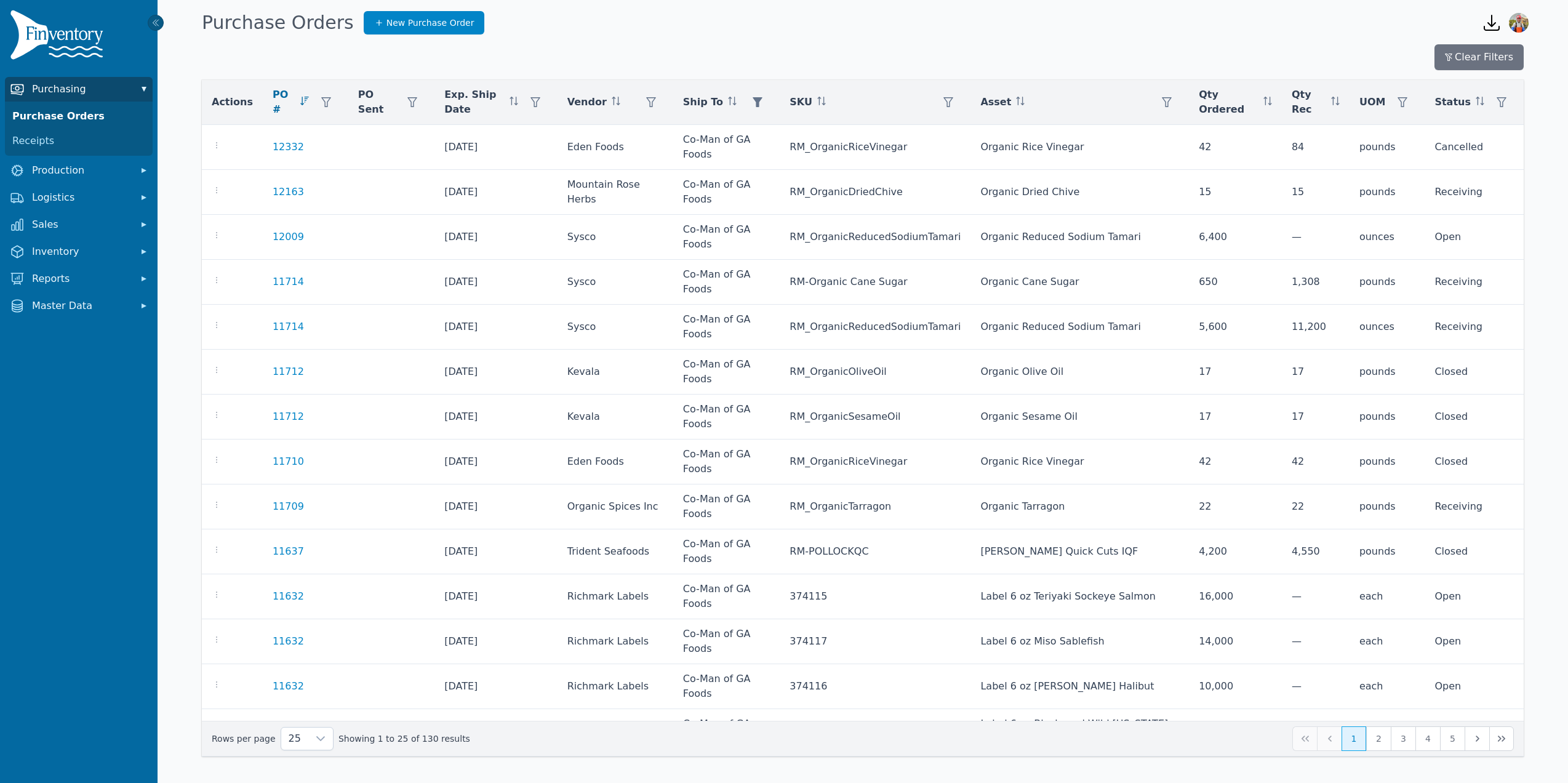
click at [77, 99] on button "Purchasing" at bounding box center [79, 89] width 147 height 25
click at [79, 123] on button "Production" at bounding box center [79, 116] width 147 height 25
click at [81, 90] on span "Purchasing" at bounding box center [81, 89] width 98 height 15
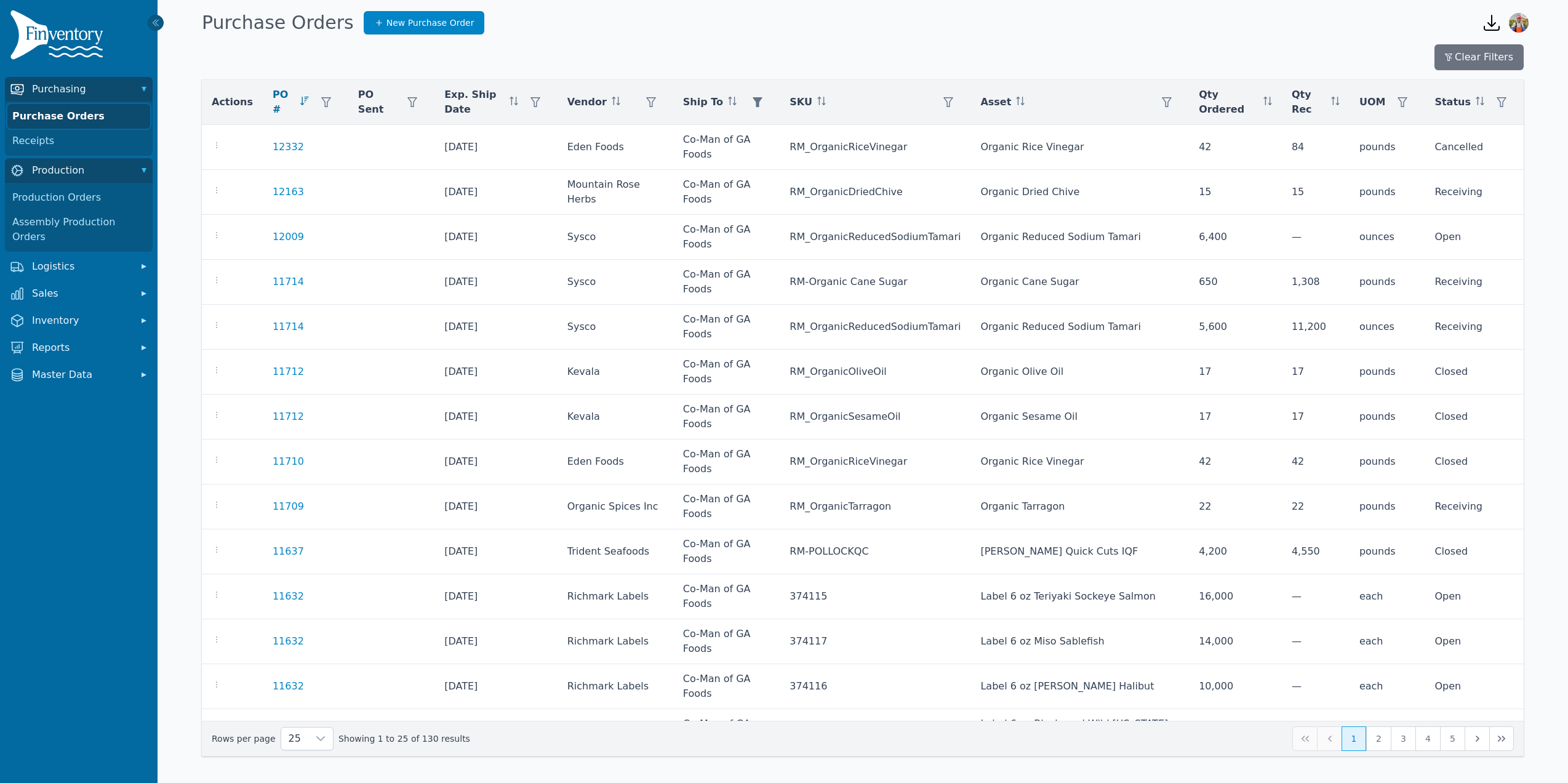
click at [74, 116] on link "Purchase Orders" at bounding box center [79, 116] width 143 height 25
click at [110, 119] on link "Purchase Orders" at bounding box center [79, 116] width 143 height 25
click at [763, 100] on icon "button" at bounding box center [757, 102] width 10 height 10
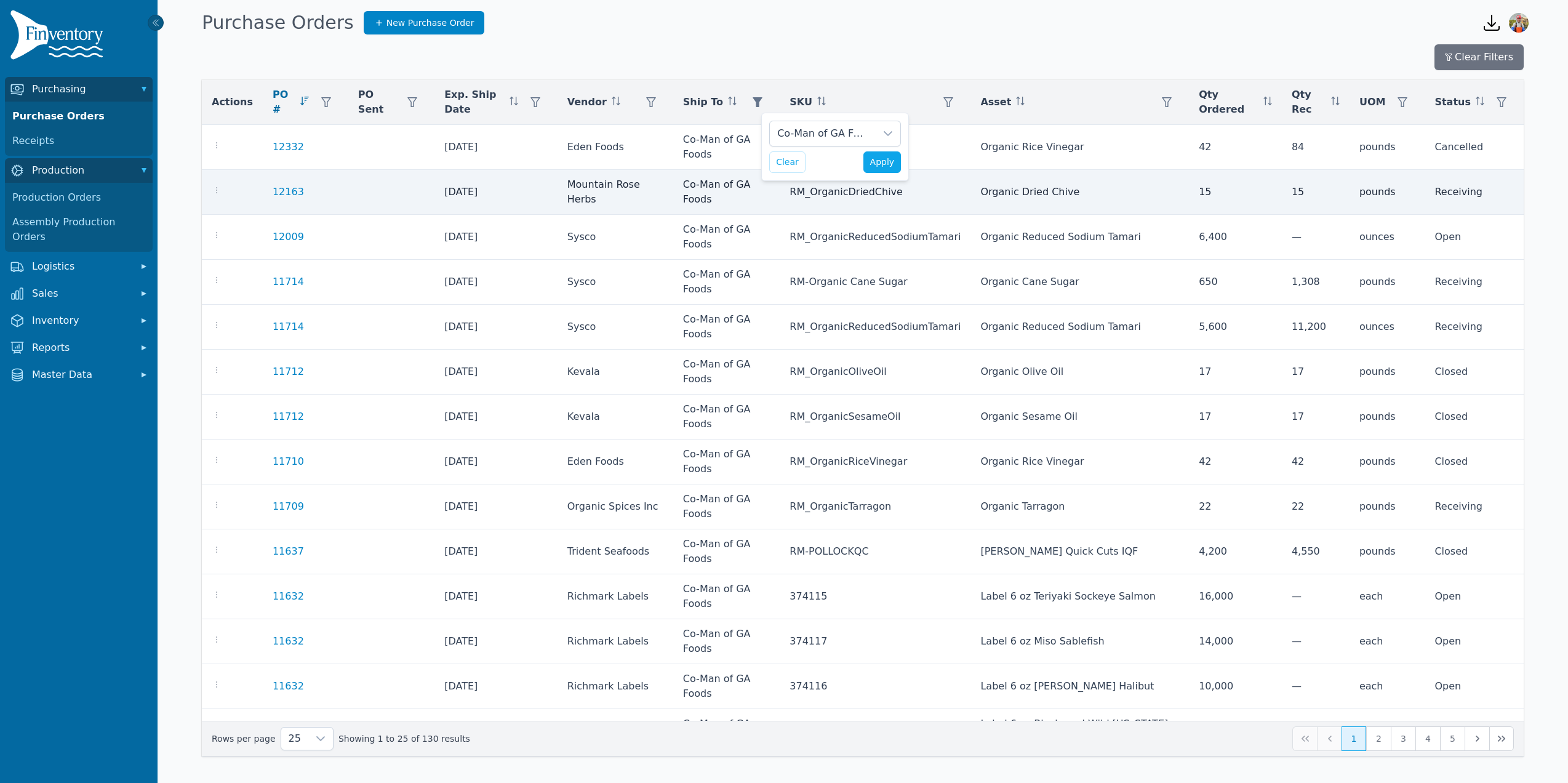
scroll to position [12, 9]
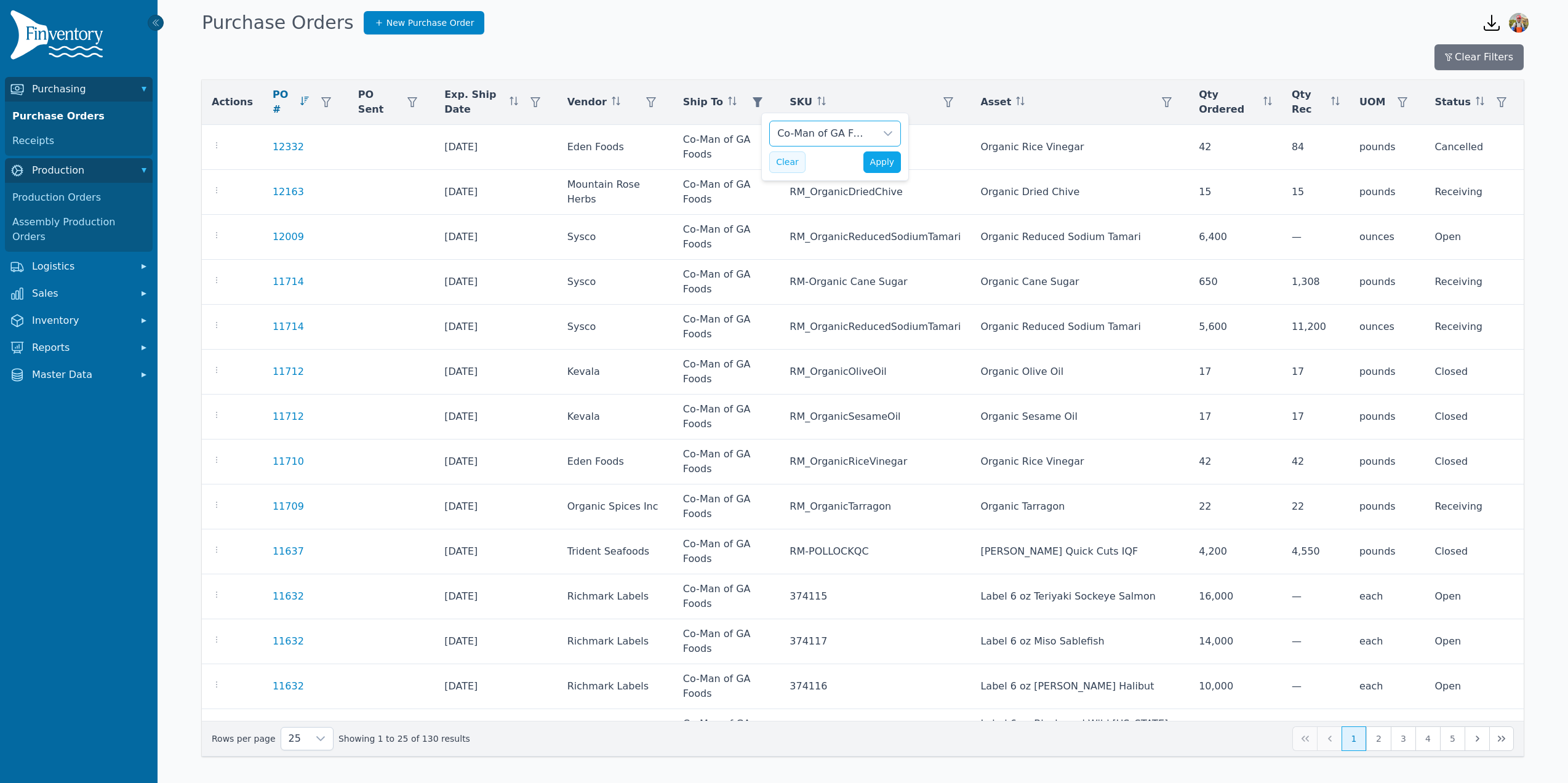
click at [777, 164] on button "Clear" at bounding box center [787, 162] width 37 height 21
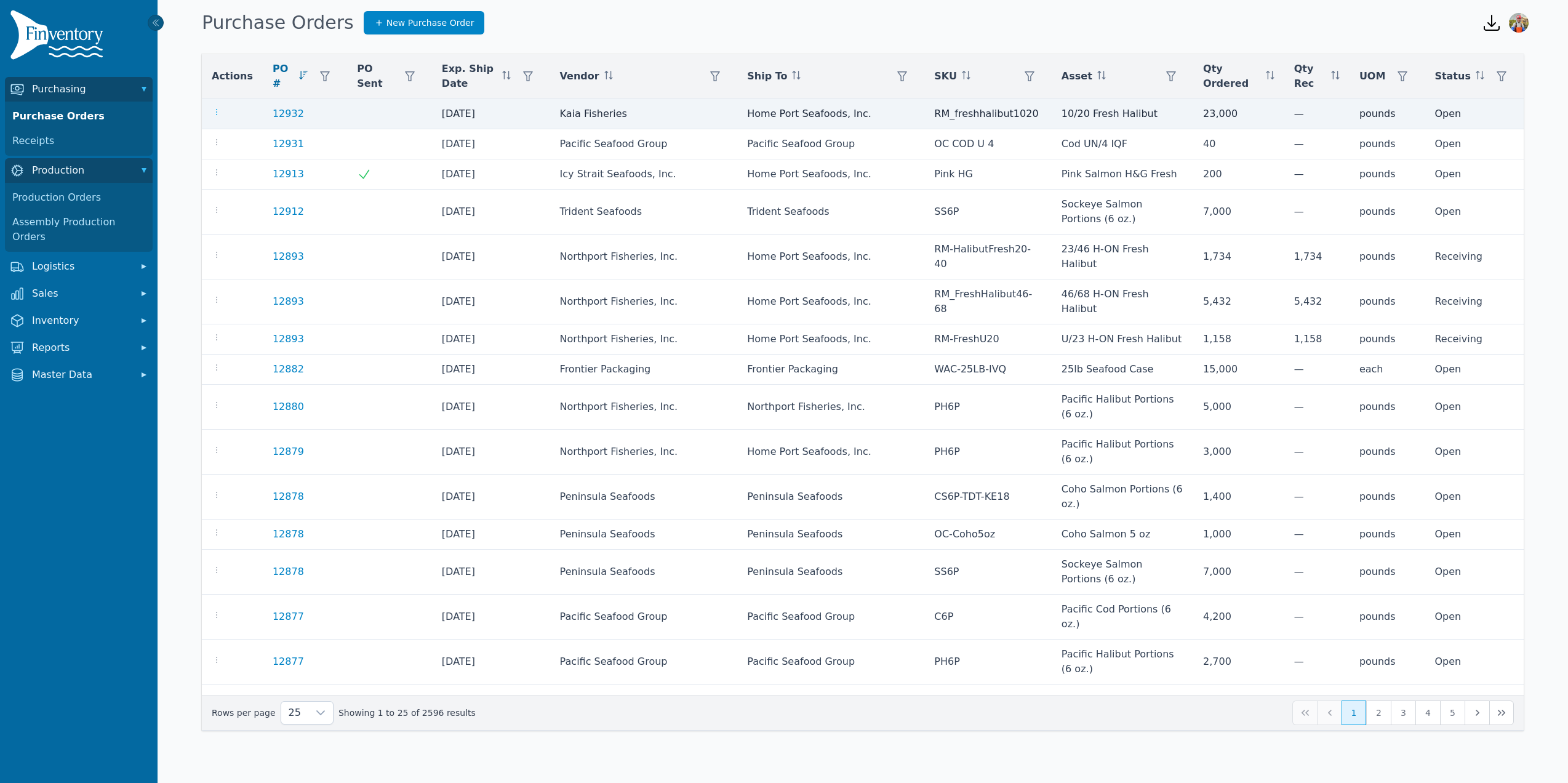
click at [219, 112] on icon "button" at bounding box center [216, 112] width 10 height 10
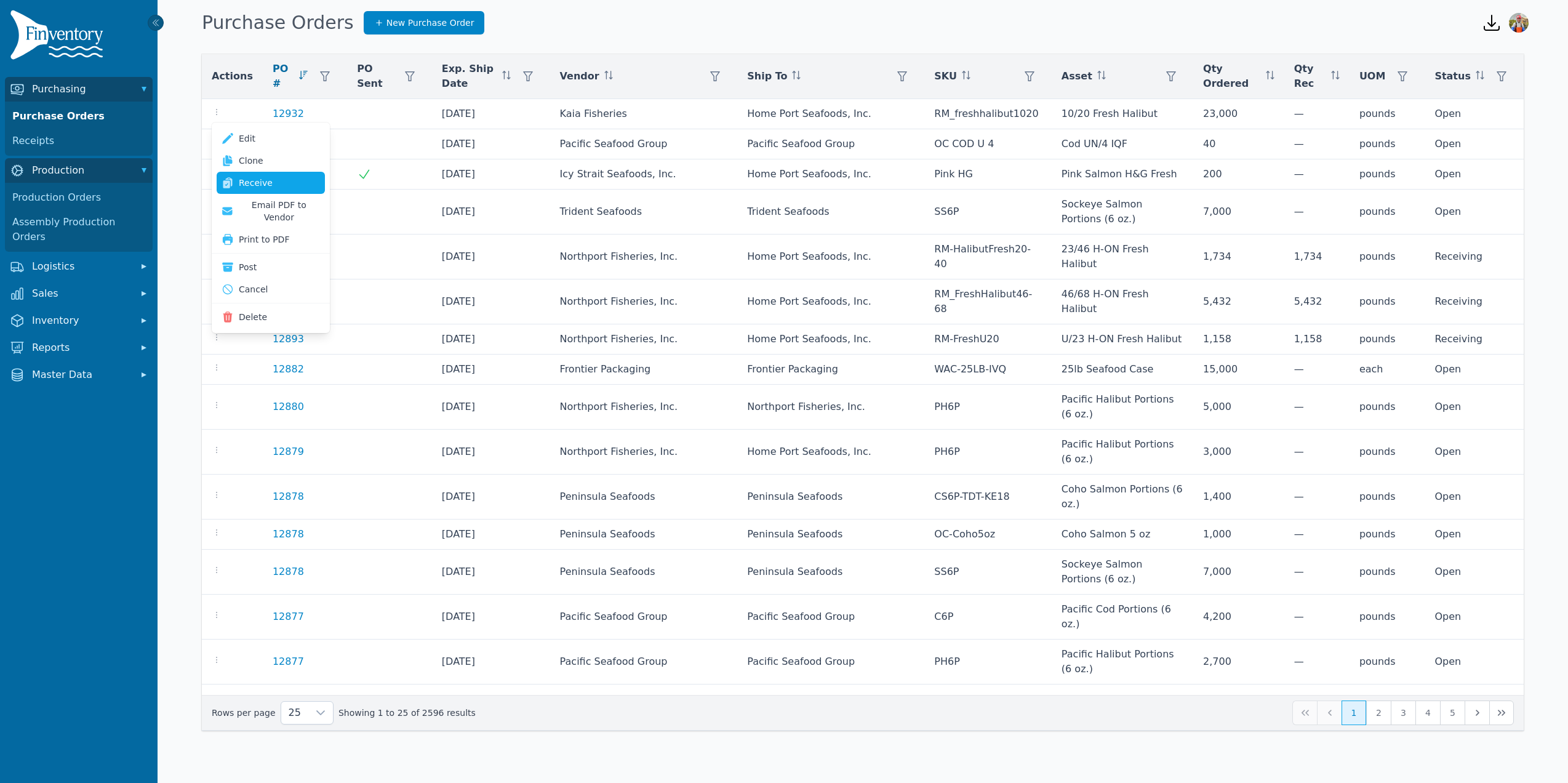
click at [302, 183] on link "Receive" at bounding box center [271, 182] width 108 height 22
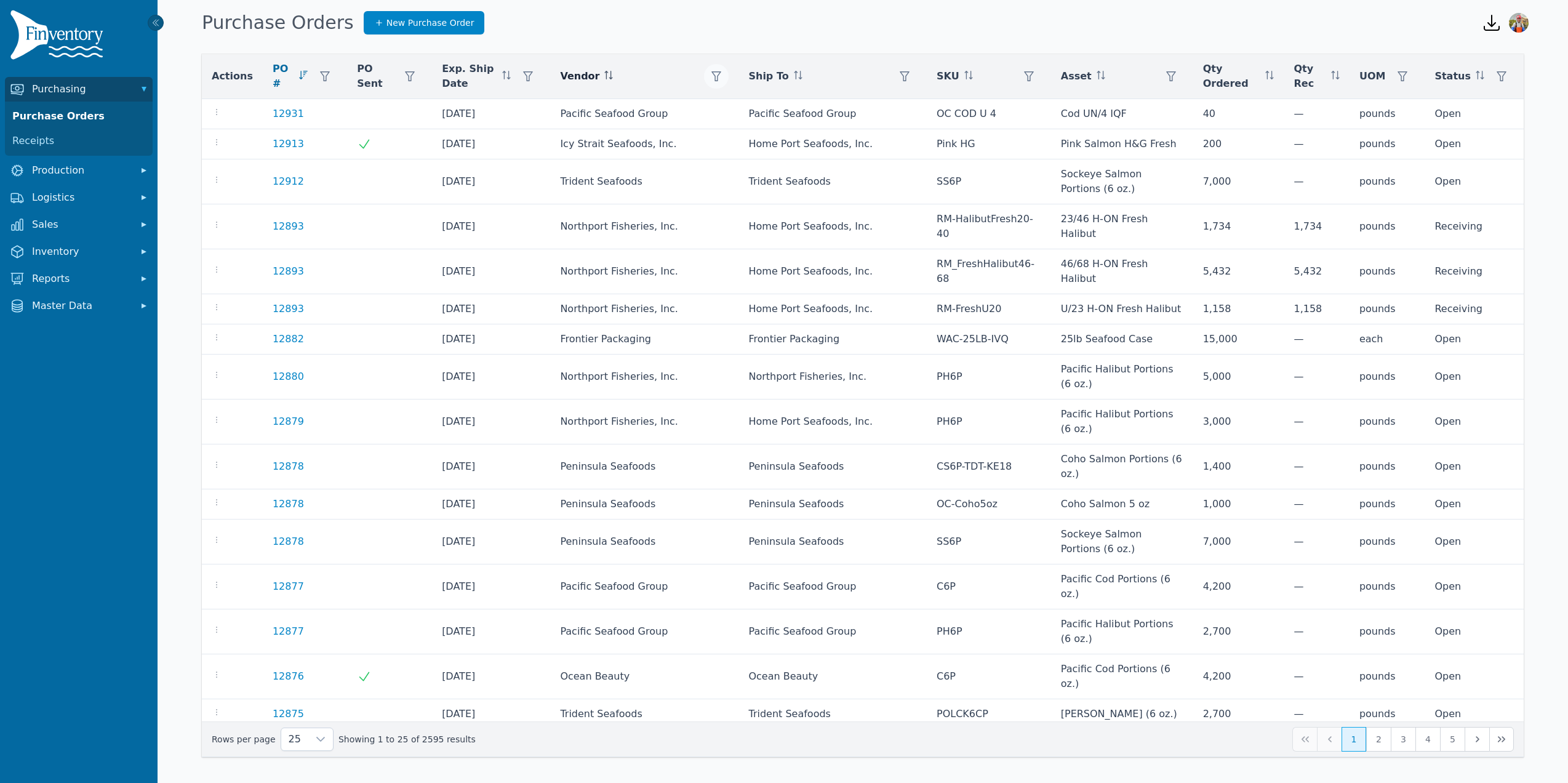
drag, startPoint x: 720, startPoint y: 72, endPoint x: 712, endPoint y: 76, distance: 8.9
click at [719, 72] on button "button" at bounding box center [716, 77] width 25 height 25
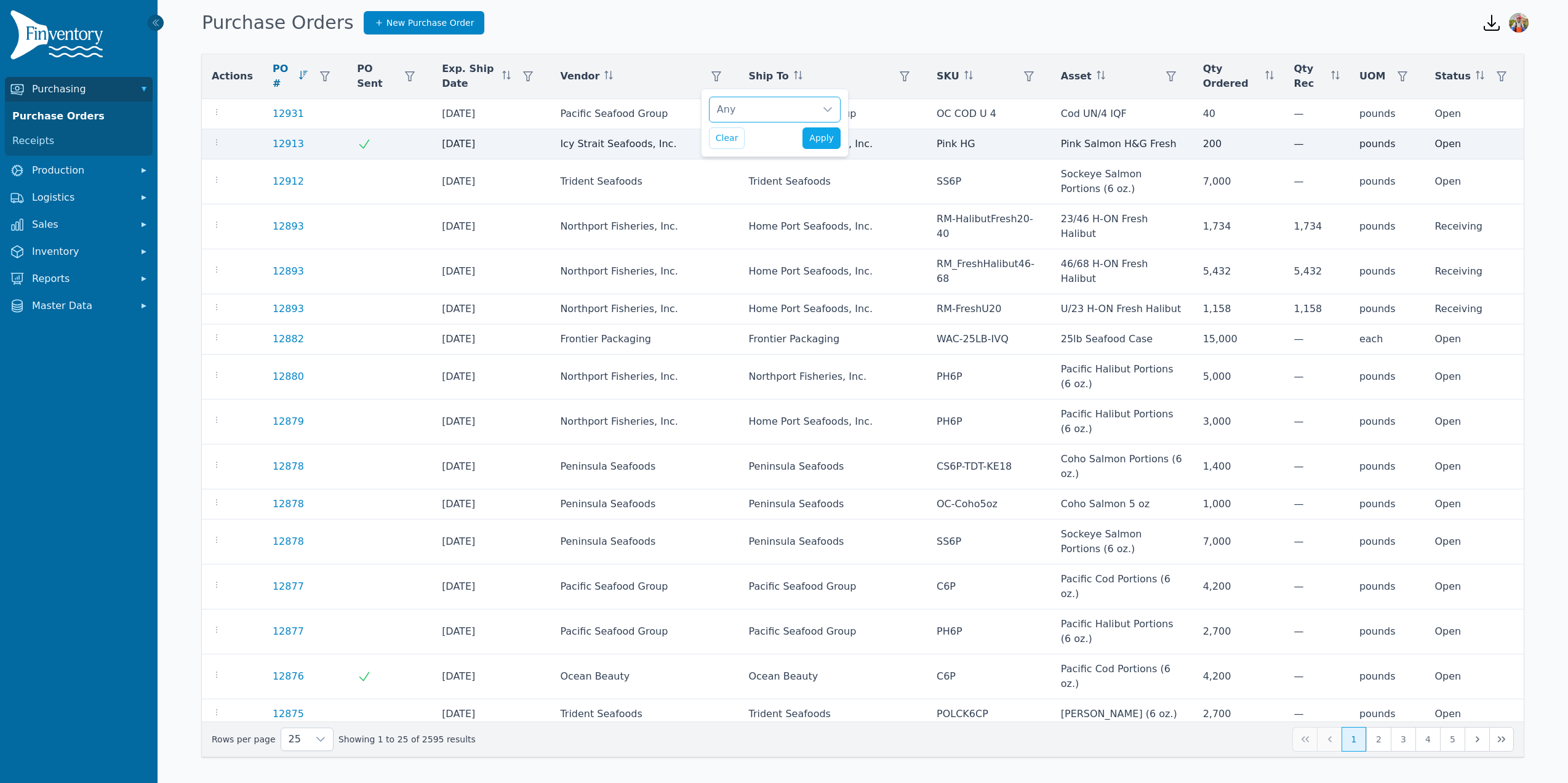
scroll to position [12, 8]
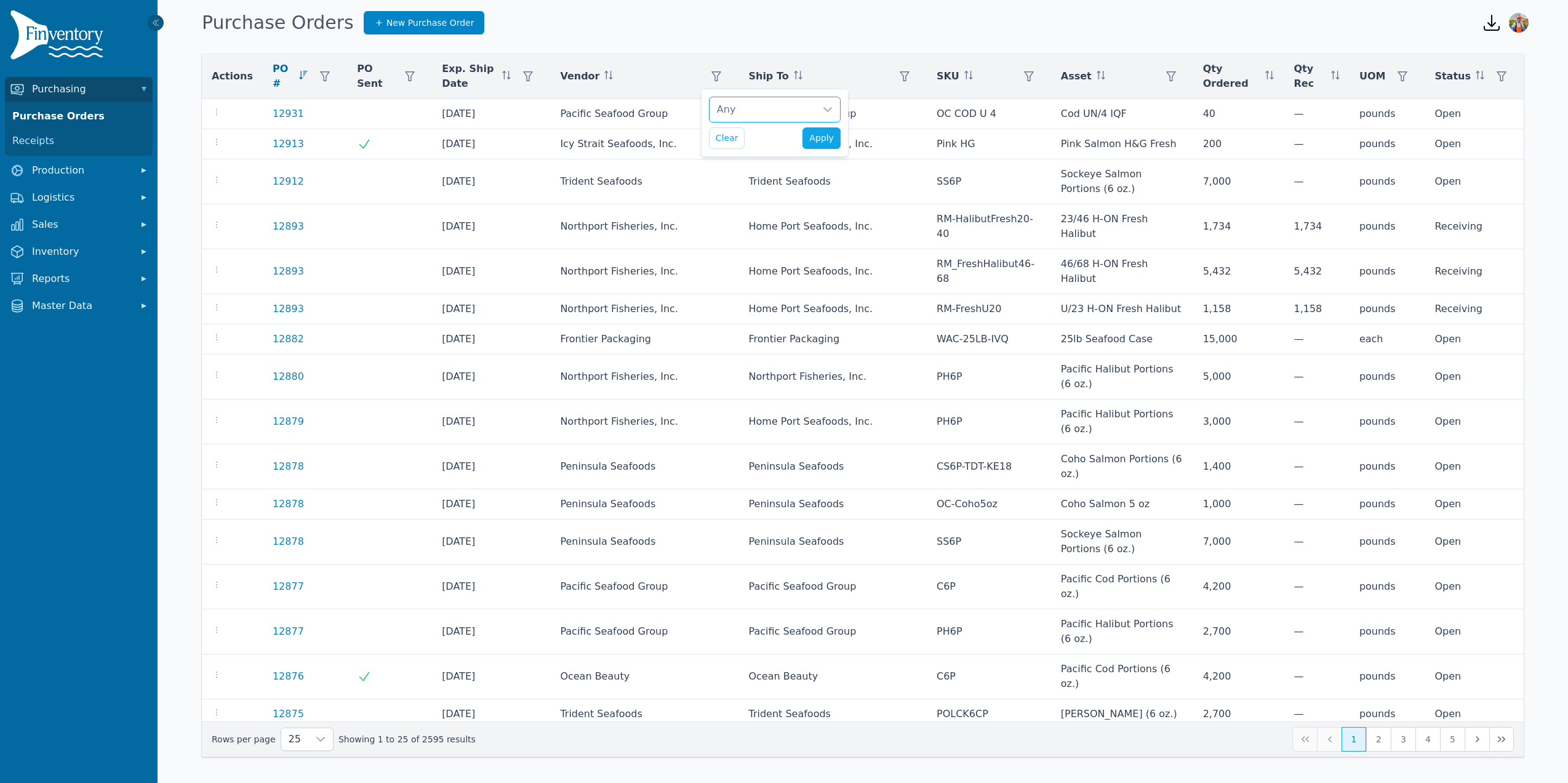
click at [740, 111] on div "Any" at bounding box center [763, 110] width 106 height 25
click at [753, 149] on input "text" at bounding box center [859, 141] width 245 height 26
type input "*****"
click at [793, 176] on span "Cedarlane Natural Foods, LLC" at bounding box center [809, 171] width 146 height 15
click at [705, 121] on div "Cedarlane Natural Foods, LLC Clear Apply" at bounding box center [774, 122] width 147 height 68
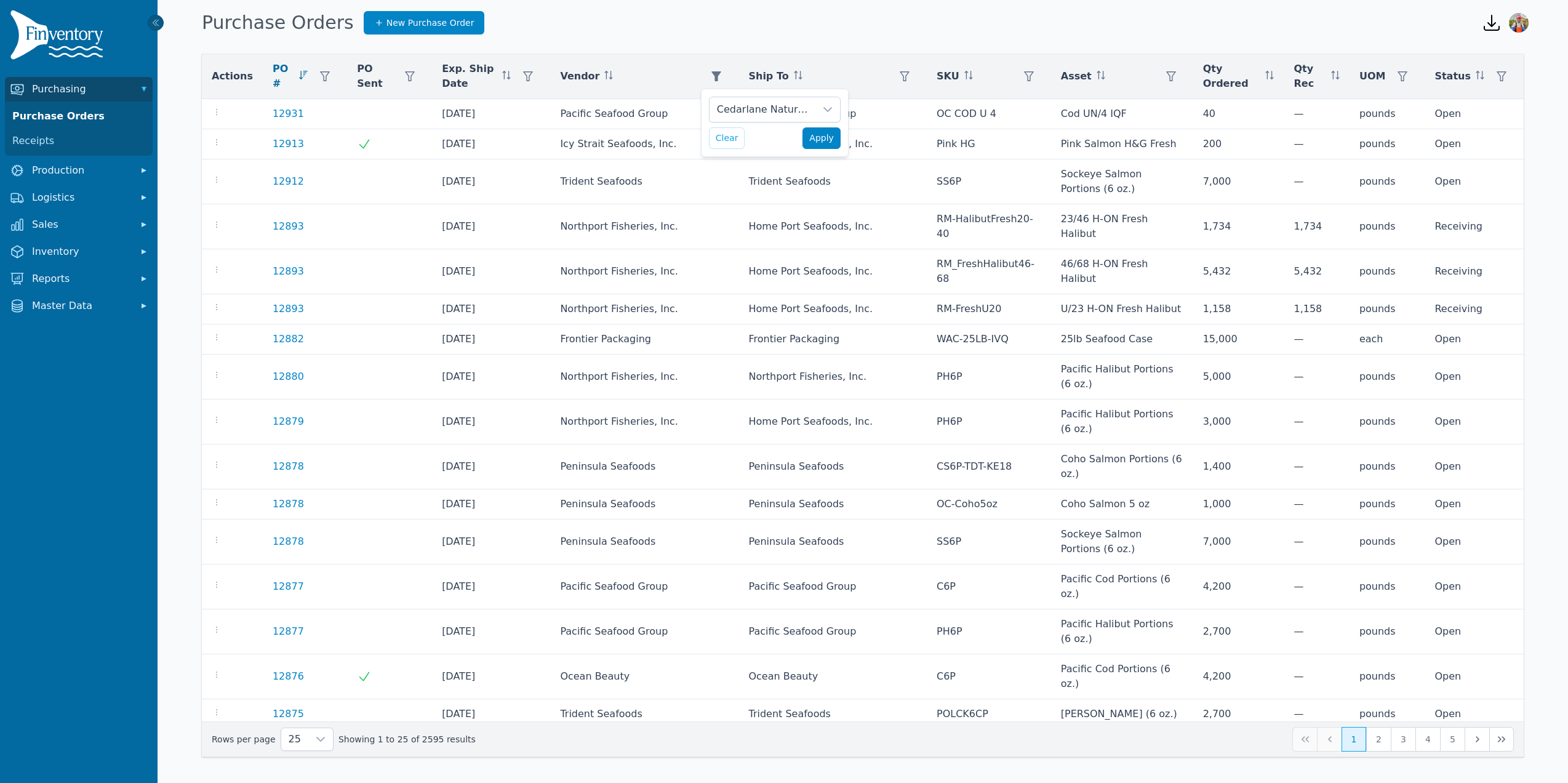
click at [809, 139] on button "Apply" at bounding box center [822, 138] width 38 height 21
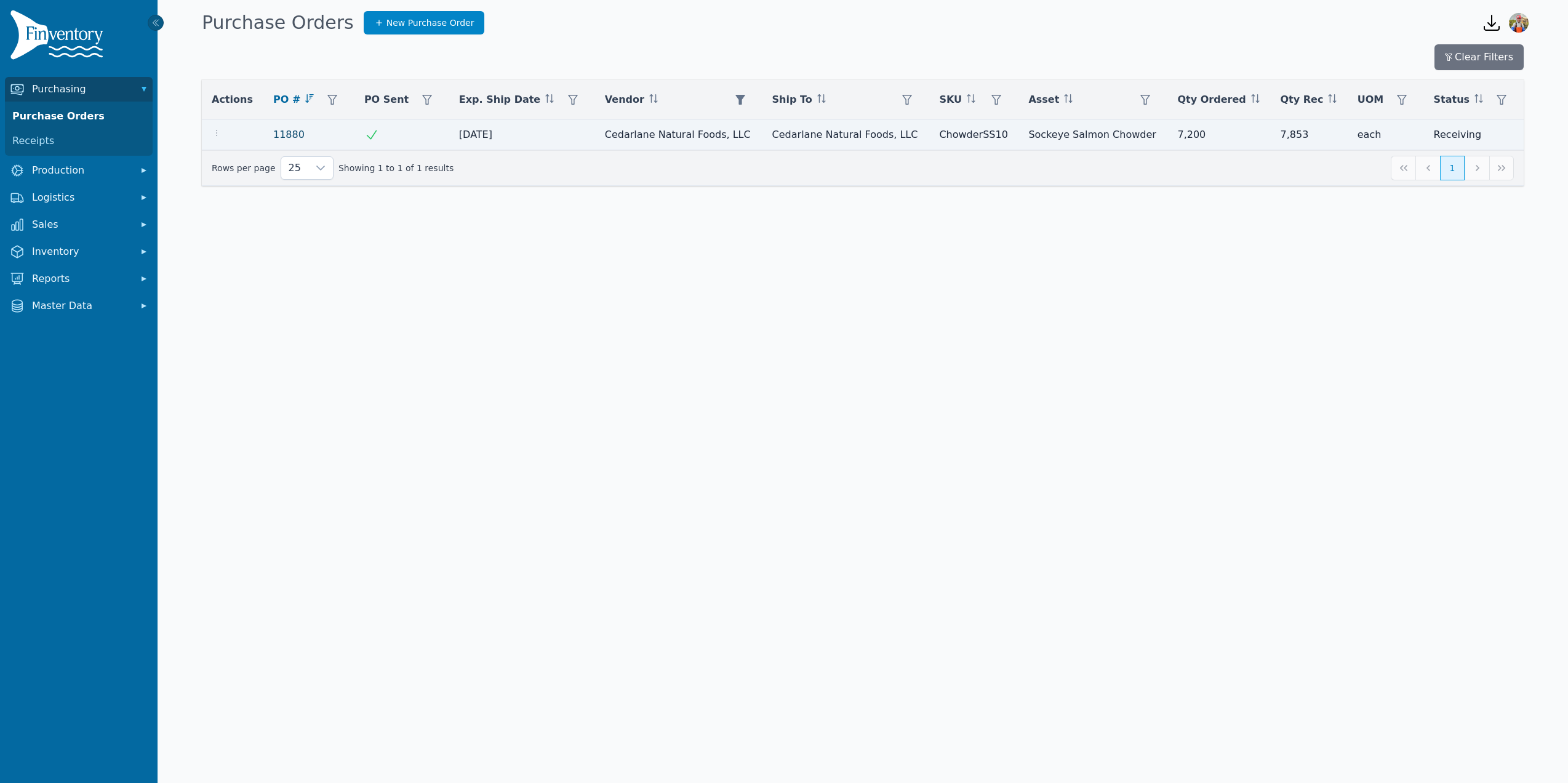
click at [293, 132] on link "11880" at bounding box center [288, 135] width 31 height 15
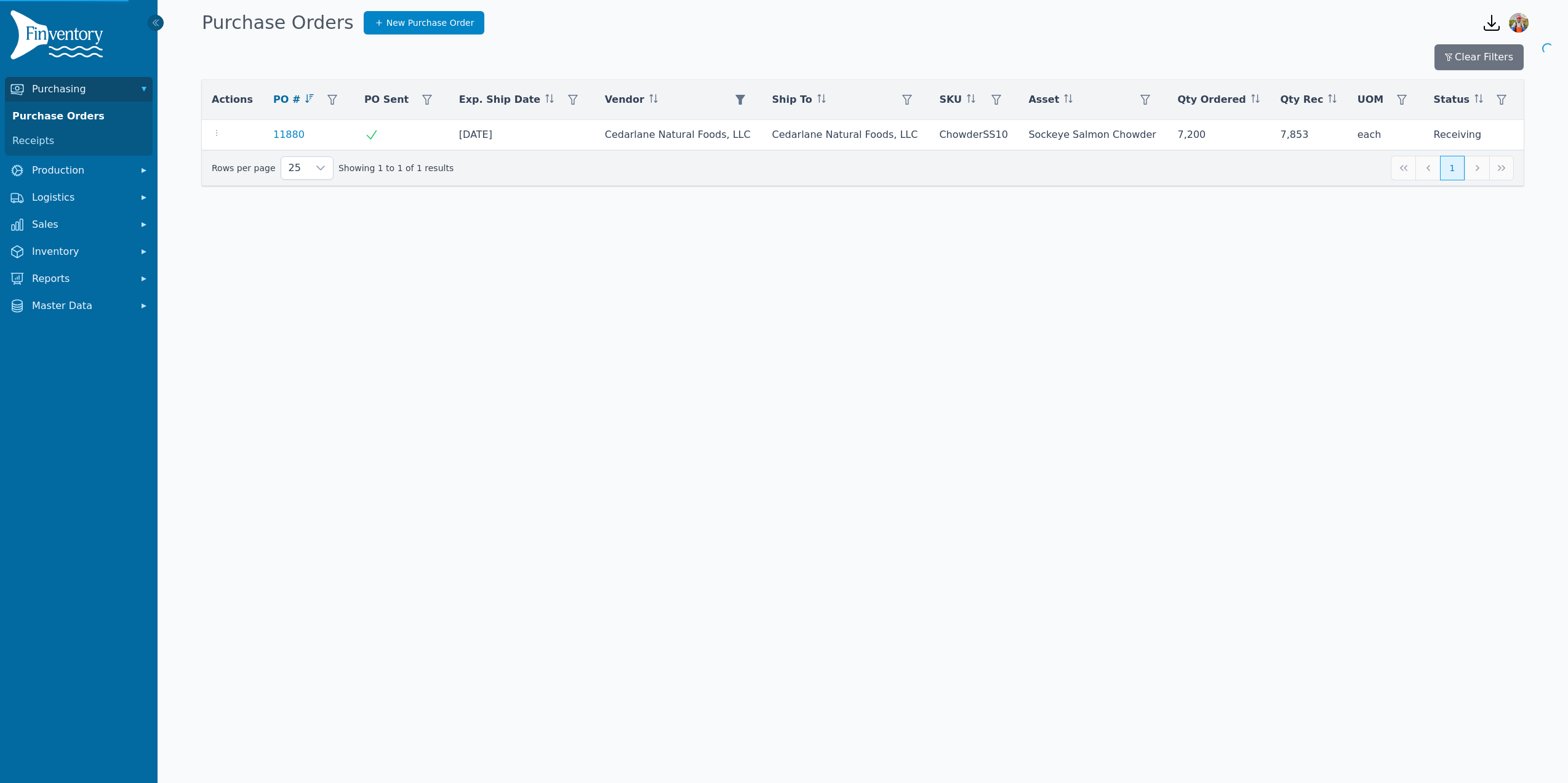
click at [464, 298] on body "Purchasing Purchase Orders Receipts Production Logistics Sales Inventory Report…" at bounding box center [784, 391] width 1568 height 783
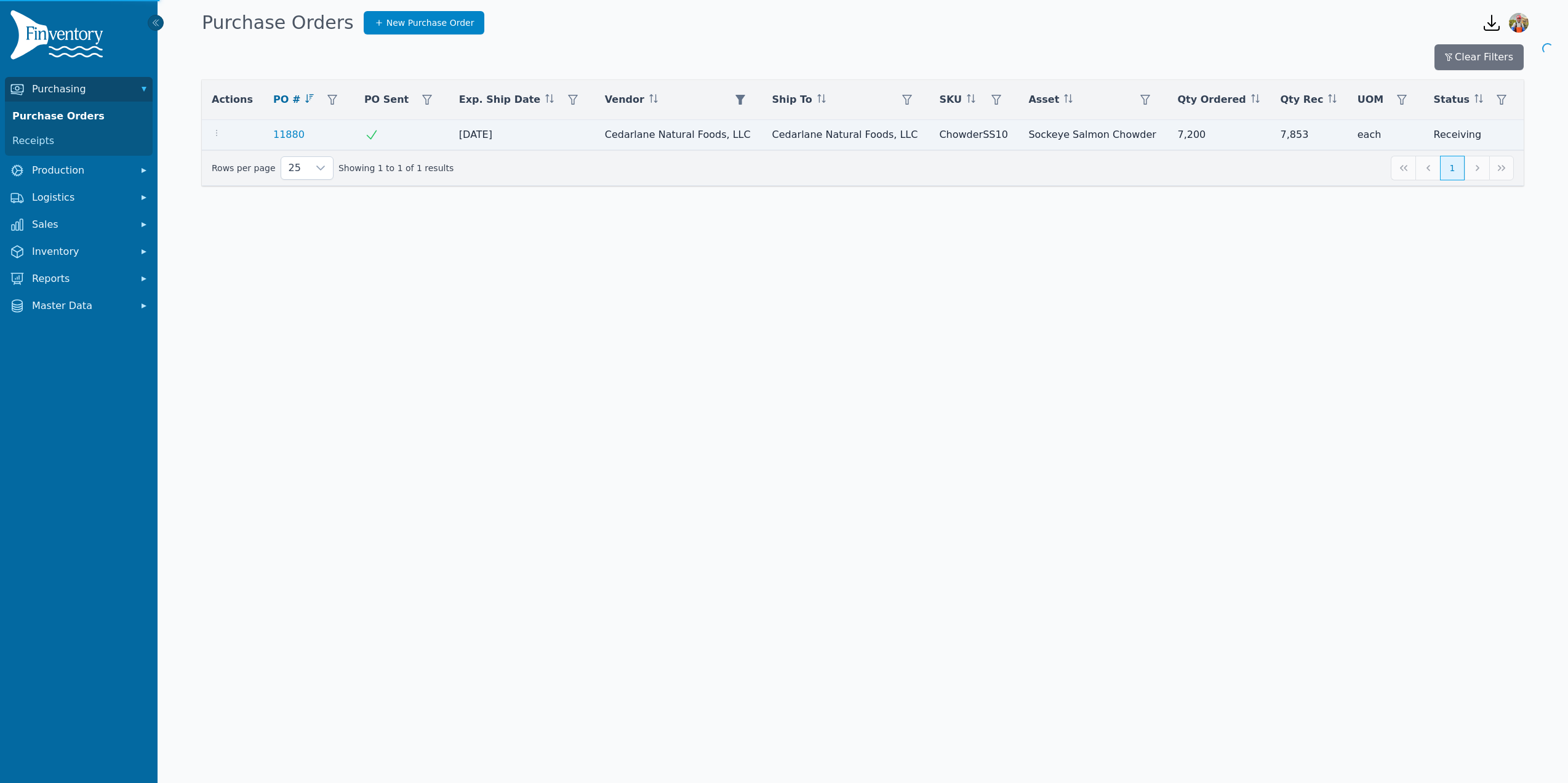
click at [312, 149] on td "11880" at bounding box center [309, 135] width 91 height 30
click at [290, 136] on link "11880" at bounding box center [288, 135] width 31 height 15
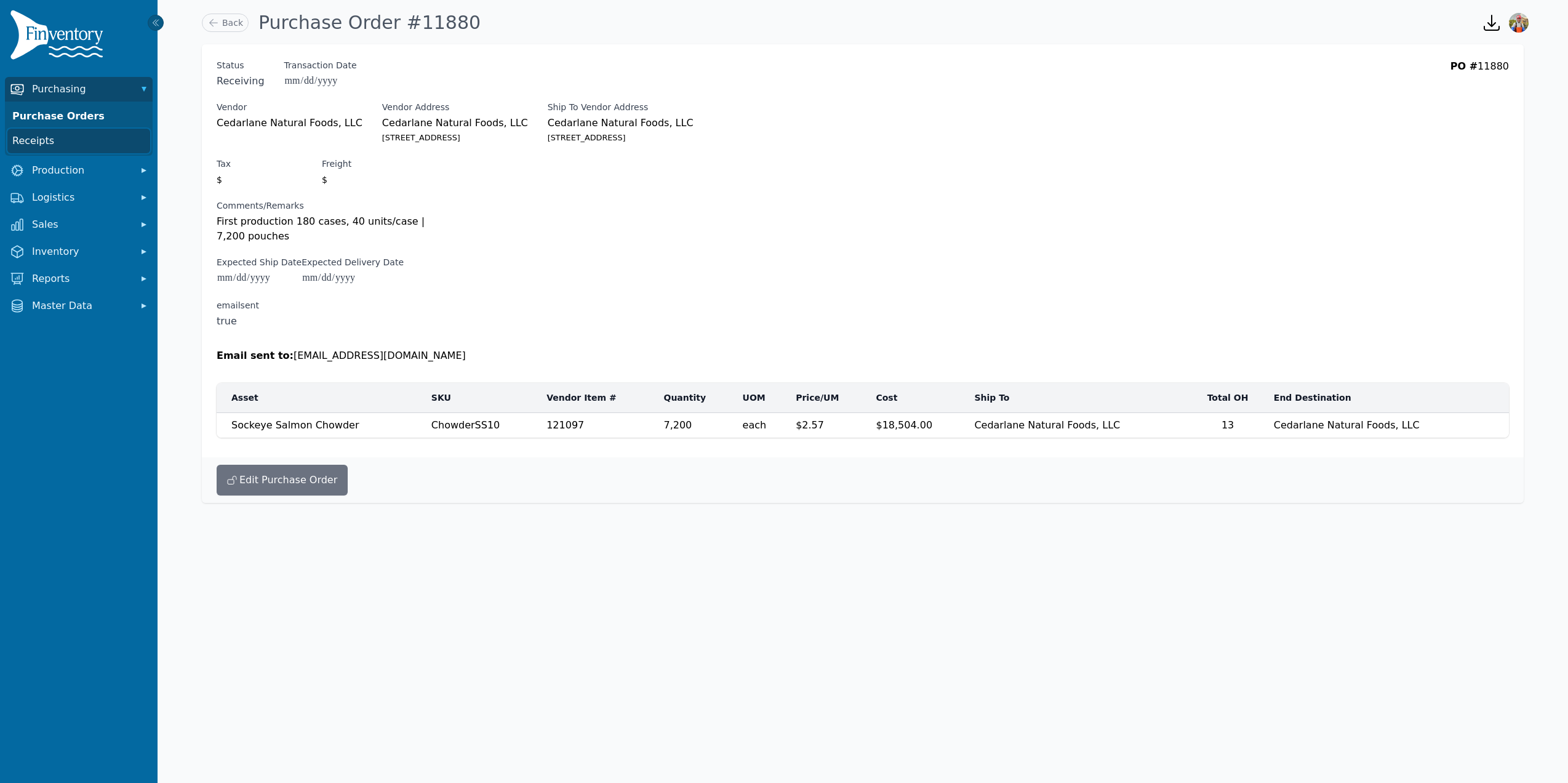
click at [37, 135] on link "Receipts" at bounding box center [79, 141] width 143 height 25
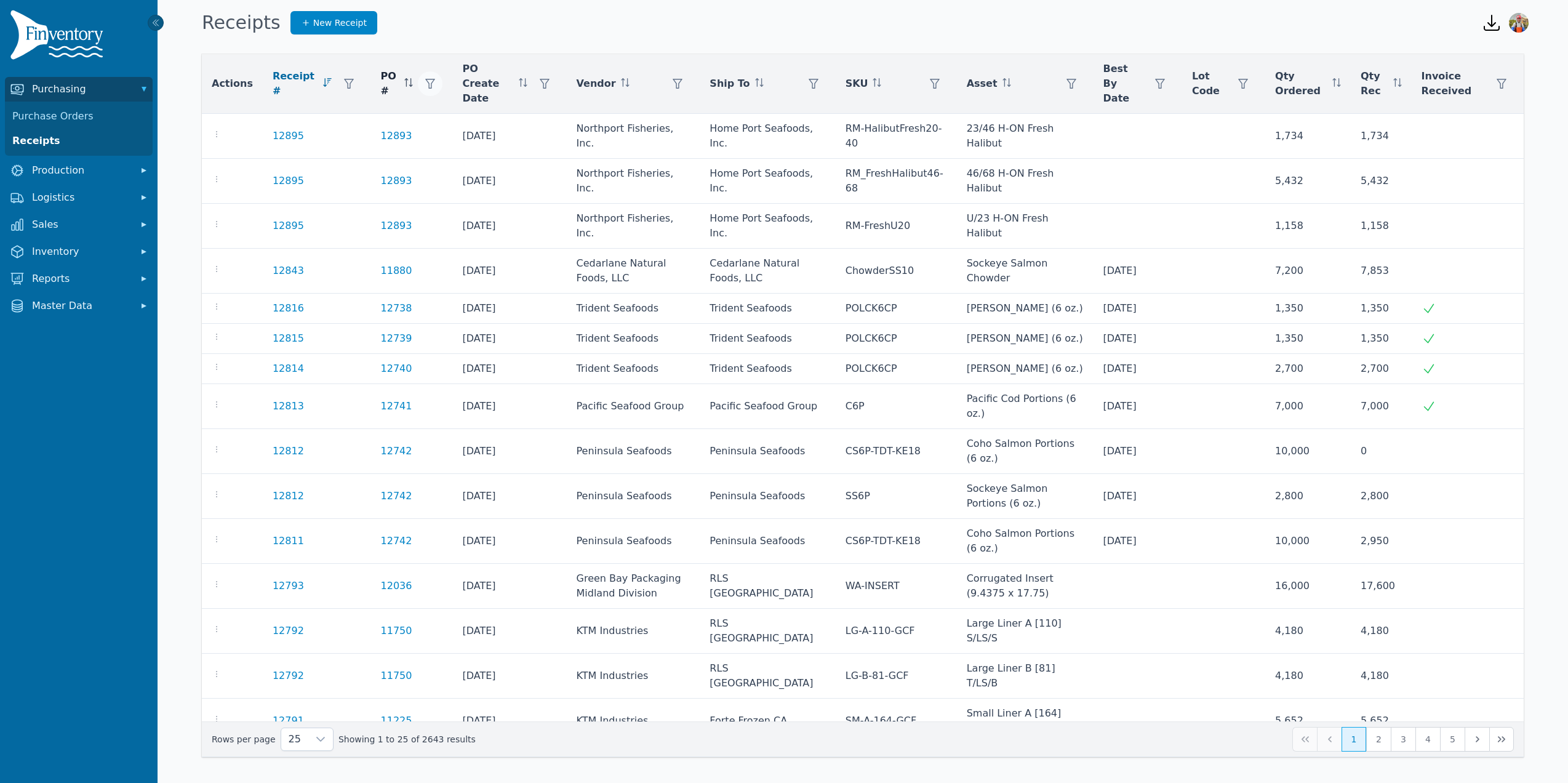
click at [425, 79] on icon "button" at bounding box center [430, 83] width 10 height 10
click at [461, 105] on input "number" at bounding box center [480, 109] width 131 height 26
type input "*****"
click at [536, 139] on span "Apply" at bounding box center [528, 137] width 25 height 12
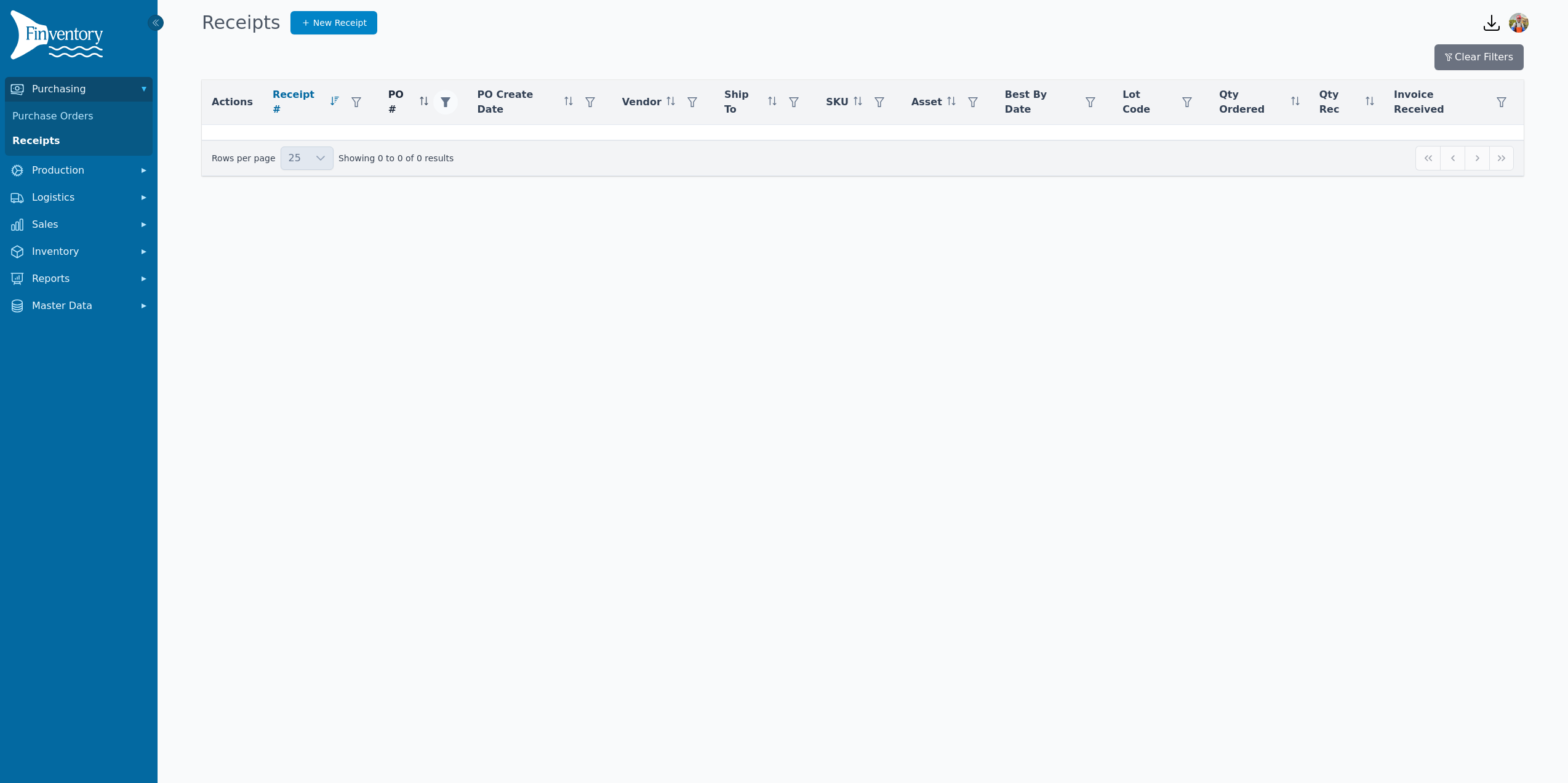
click at [441, 106] on button "button" at bounding box center [446, 103] width 25 height 25
click at [482, 129] on input "*****" at bounding box center [505, 133] width 131 height 26
type input "*****"
click at [546, 165] on span "Apply" at bounding box center [553, 162] width 25 height 12
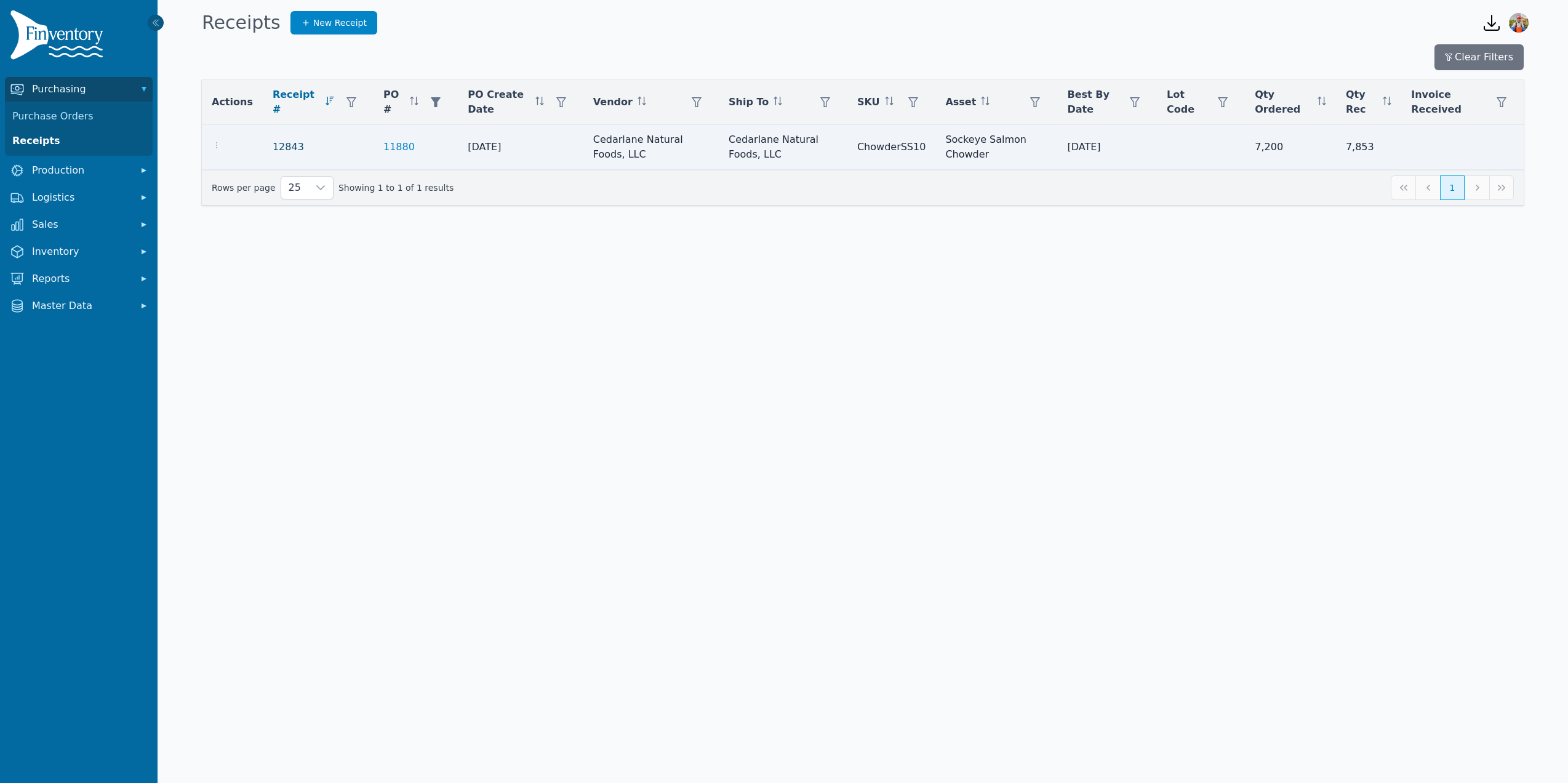
click at [284, 148] on link "12843" at bounding box center [288, 146] width 31 height 15
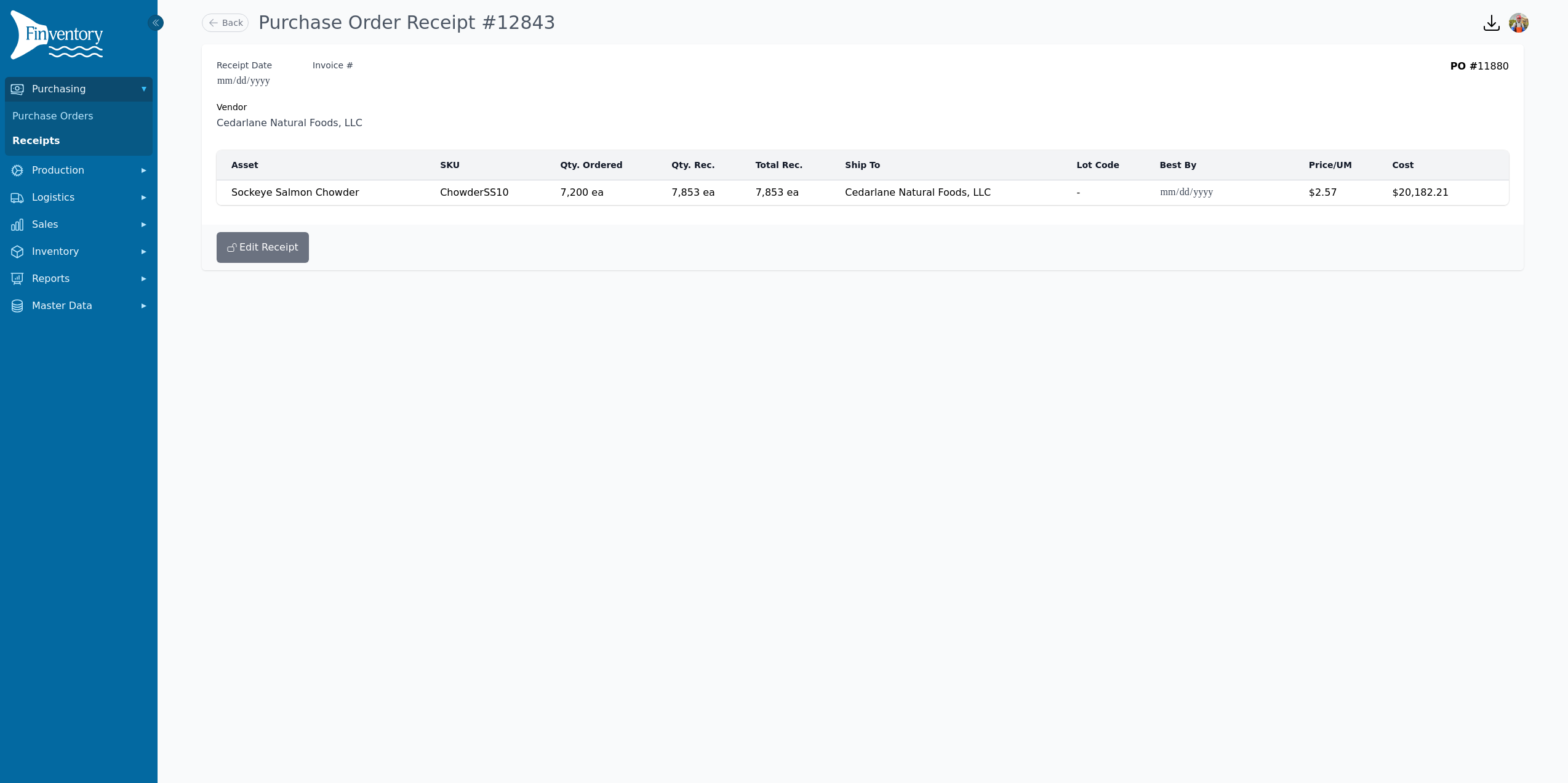
click at [876, 134] on div "**********" at bounding box center [863, 135] width 1322 height 180
